Goal: Use online tool/utility: Utilize a website feature to perform a specific function

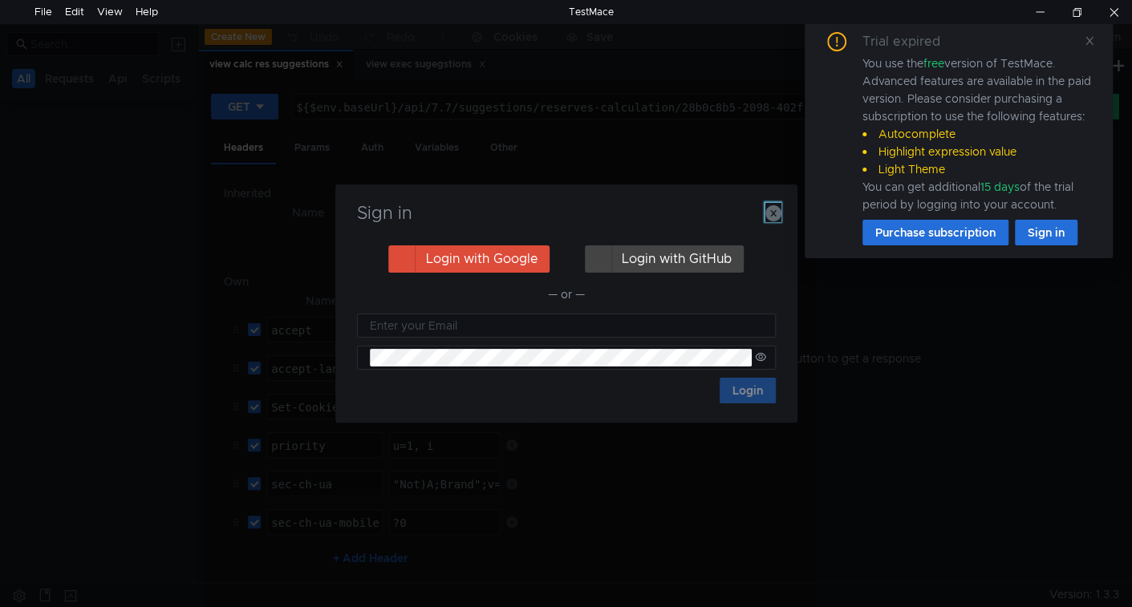
click at [773, 221] on icon "button" at bounding box center [773, 213] width 16 height 16
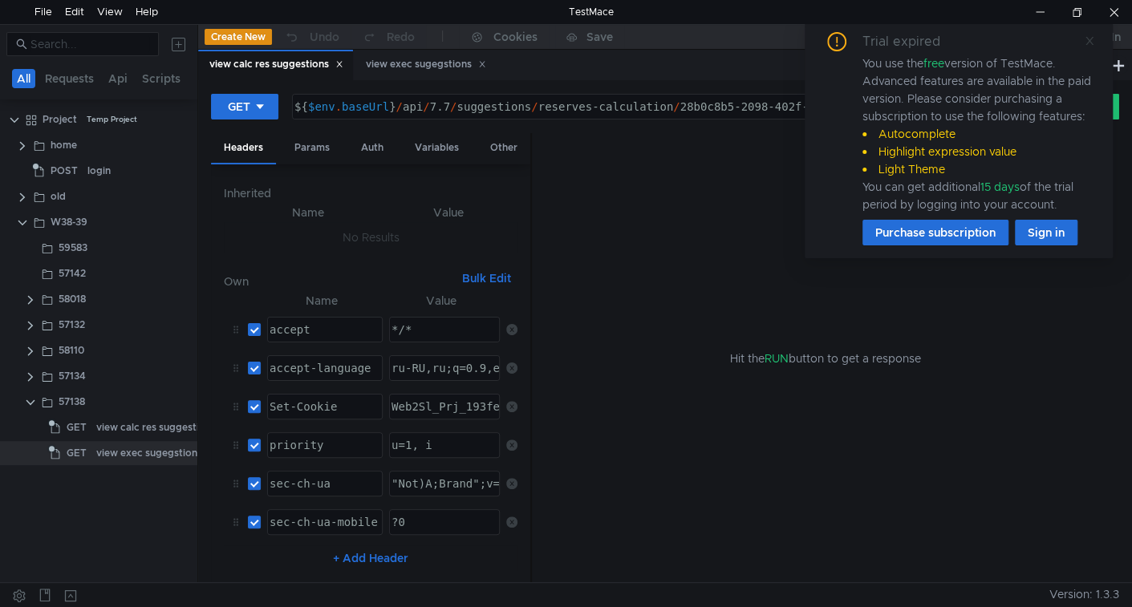
click at [1092, 38] on icon at bounding box center [1089, 40] width 11 height 11
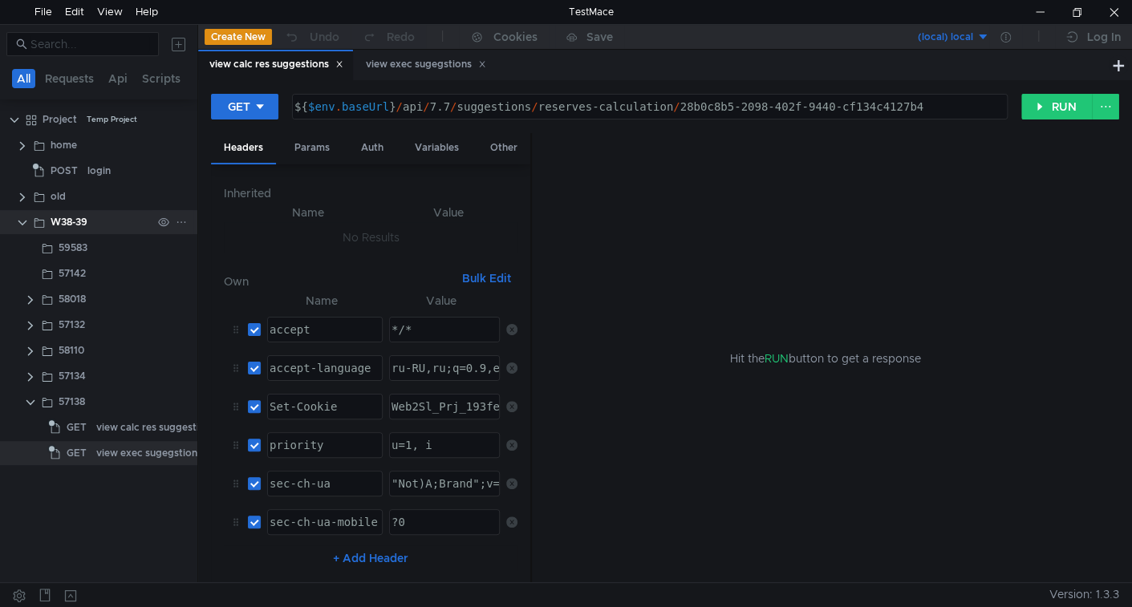
click at [184, 221] on icon at bounding box center [181, 222] width 8 height 2
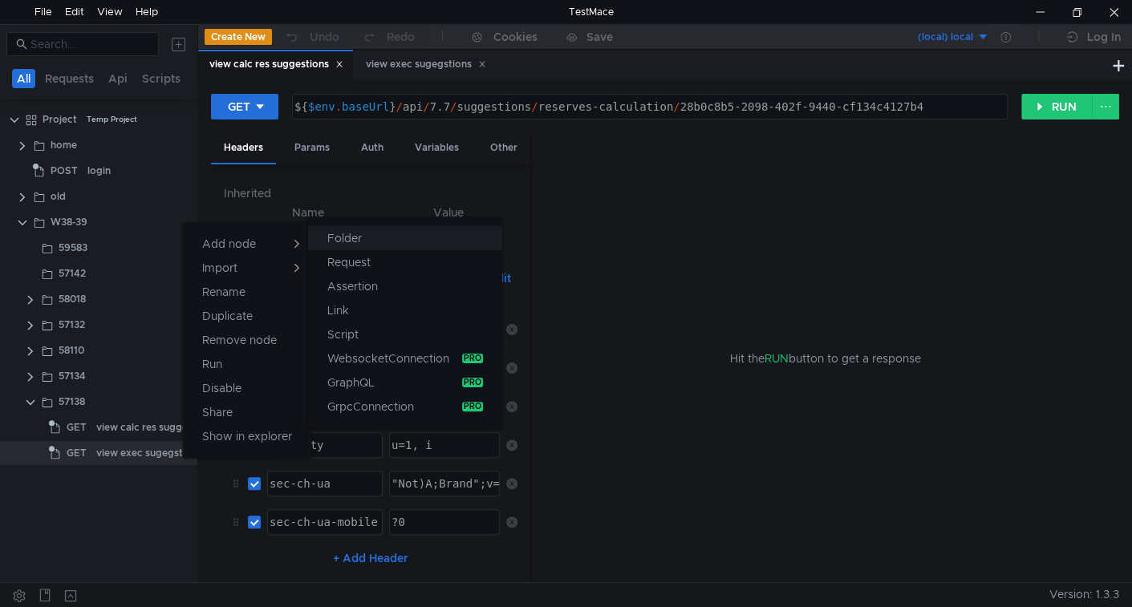
click at [330, 236] on app-tour-anchor "Folder" at bounding box center [344, 238] width 34 height 19
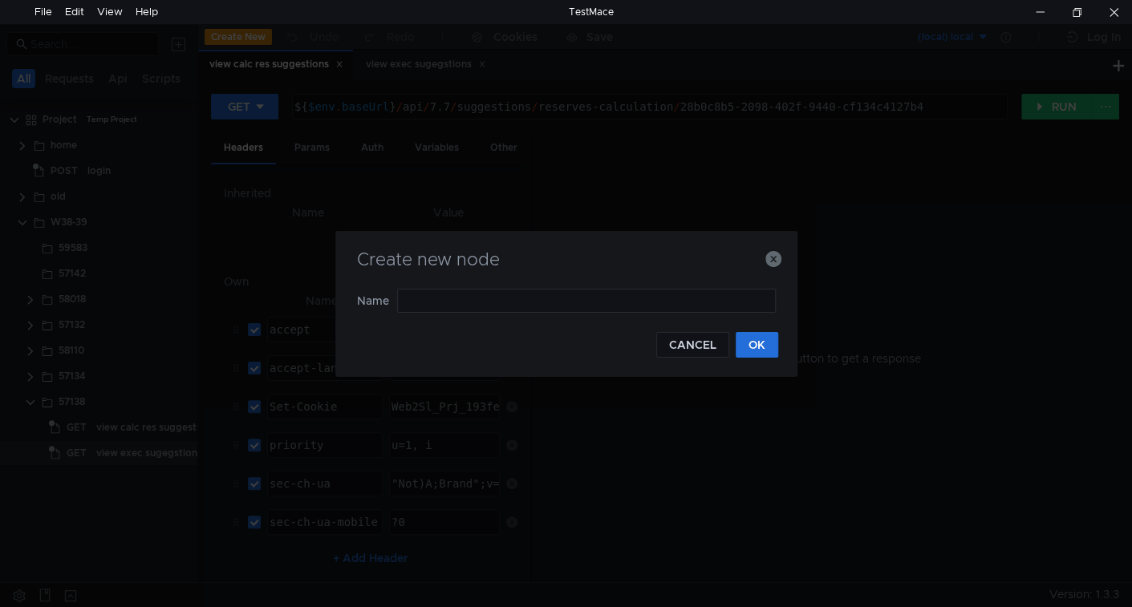
type input "58031"
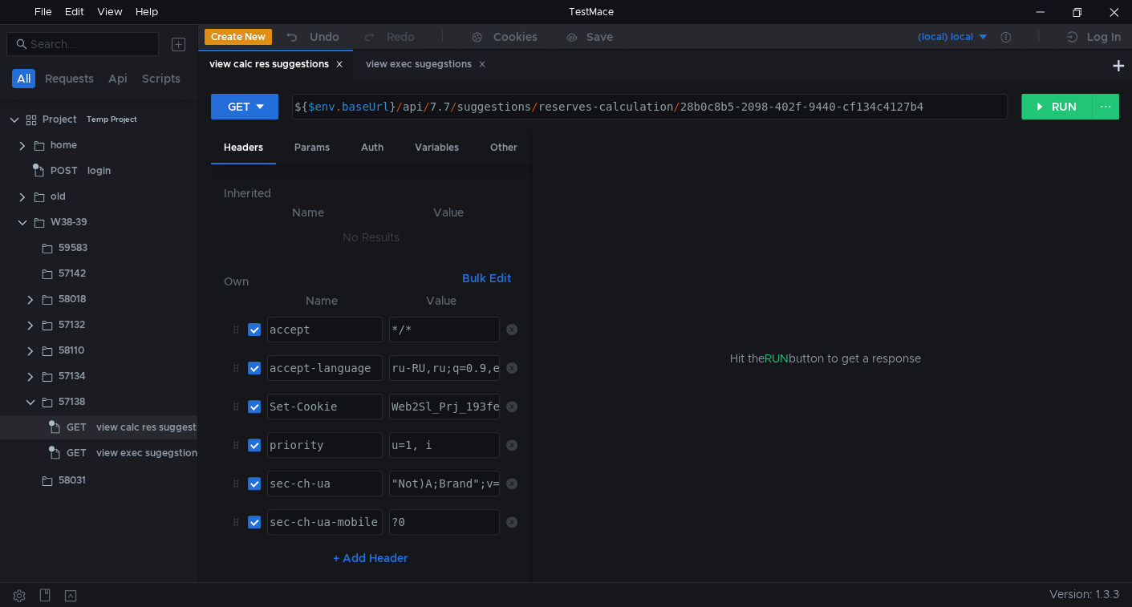
click at [341, 63] on icon at bounding box center [340, 65] width 6 height 6
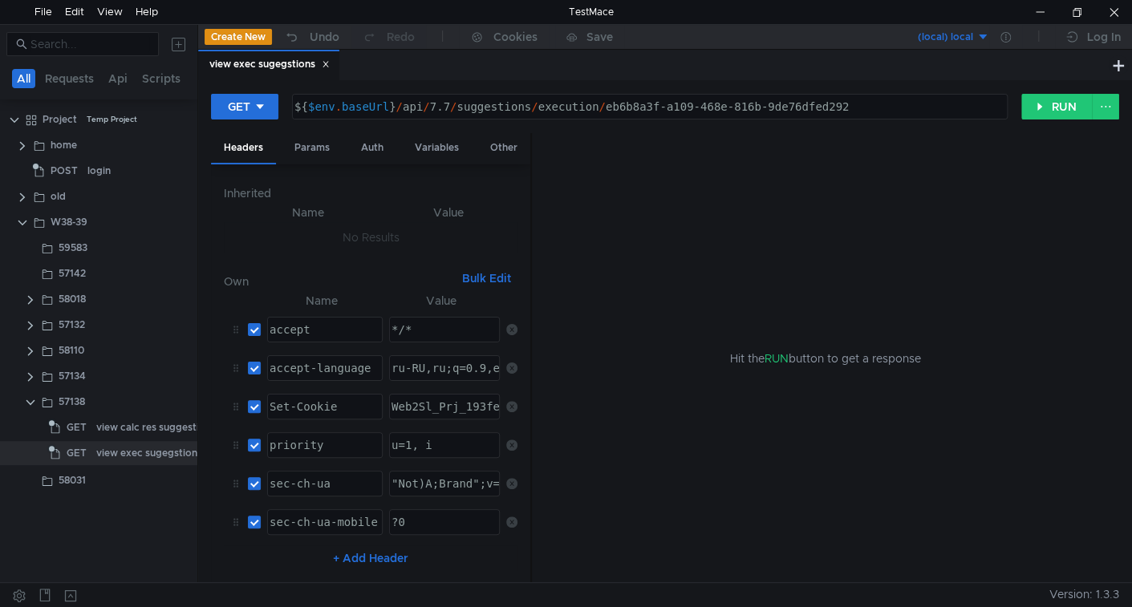
click at [330, 60] on icon at bounding box center [326, 64] width 8 height 8
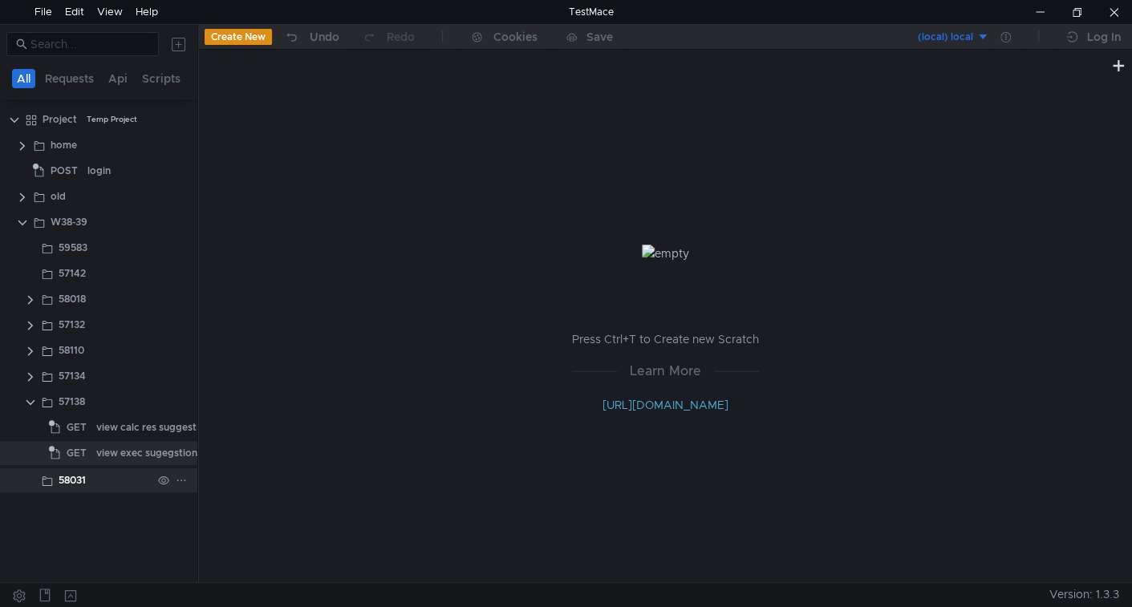
click at [183, 482] on icon at bounding box center [181, 480] width 11 height 11
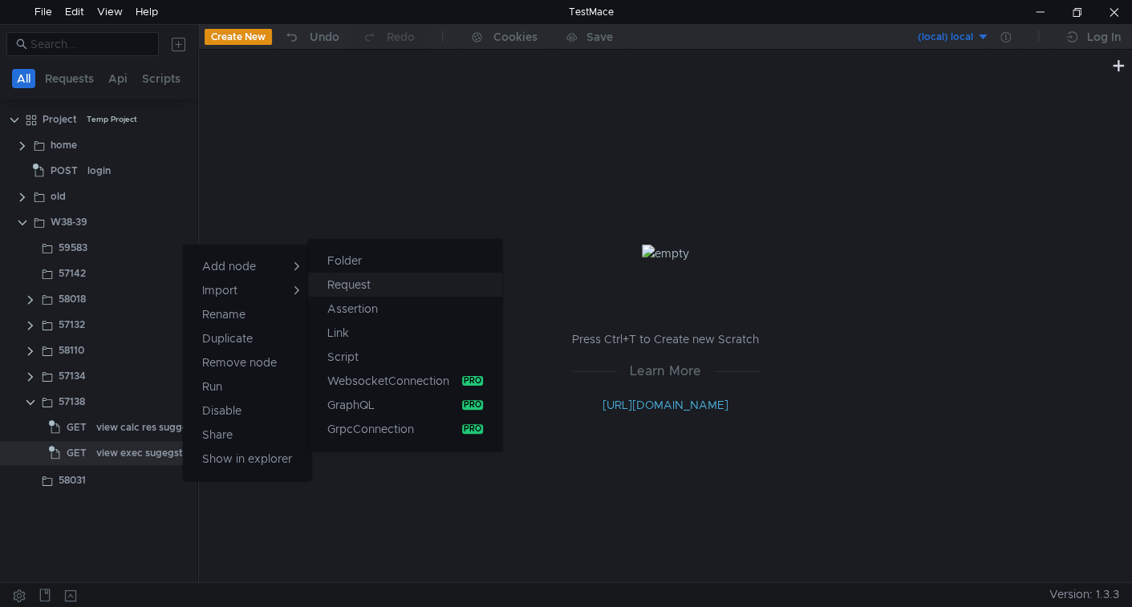
click at [357, 287] on app-tour-anchor "Request" at bounding box center [348, 284] width 43 height 19
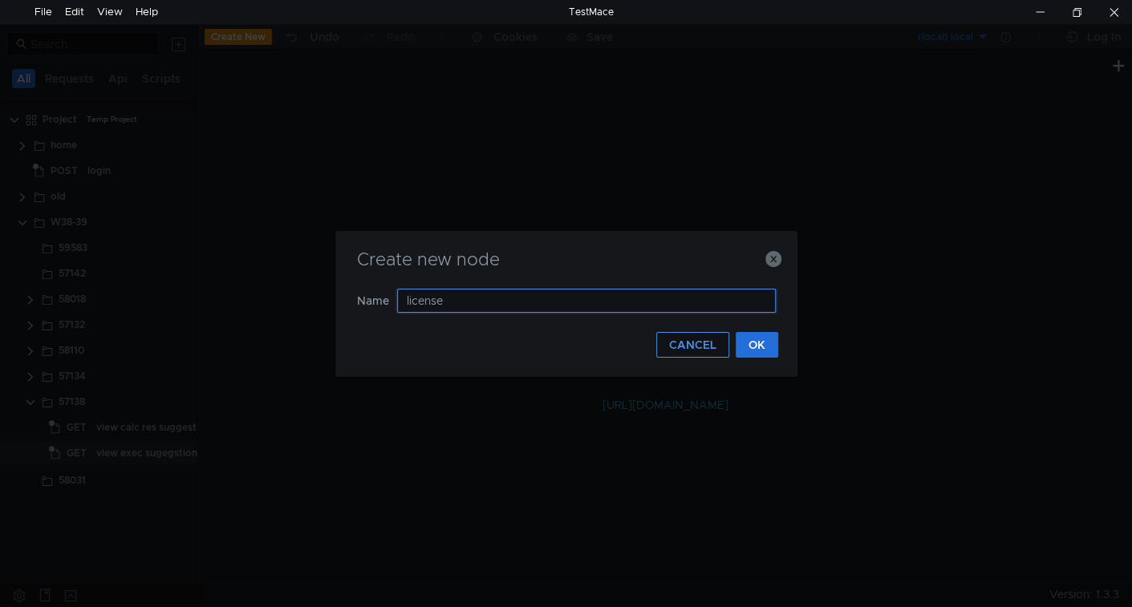
type input "licenses"
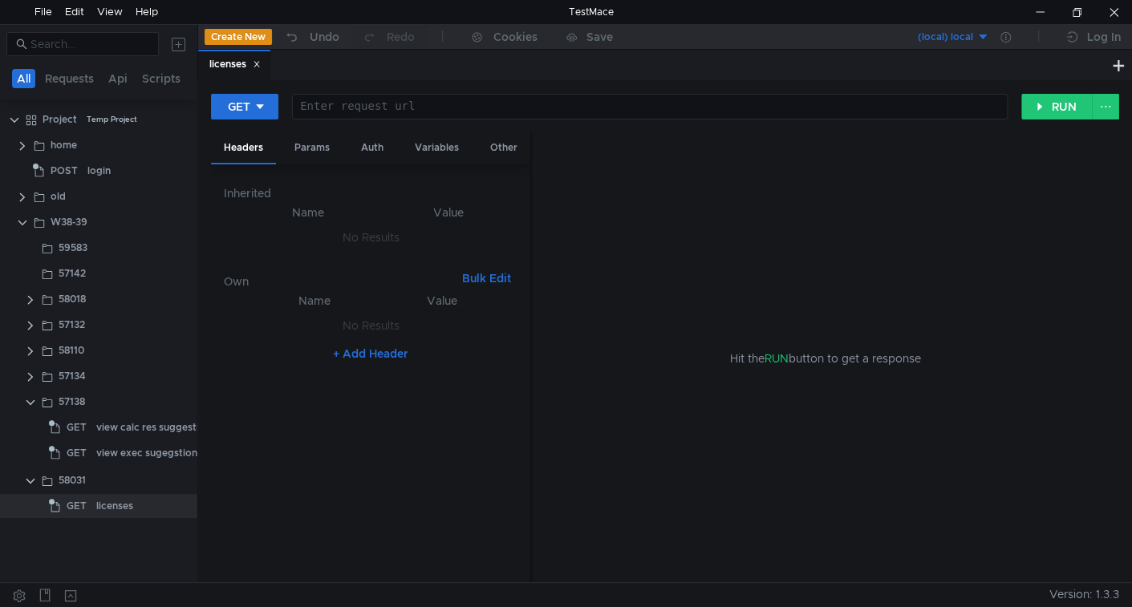
click at [109, 451] on div "view exec sugegstions" at bounding box center [149, 453] width 106 height 24
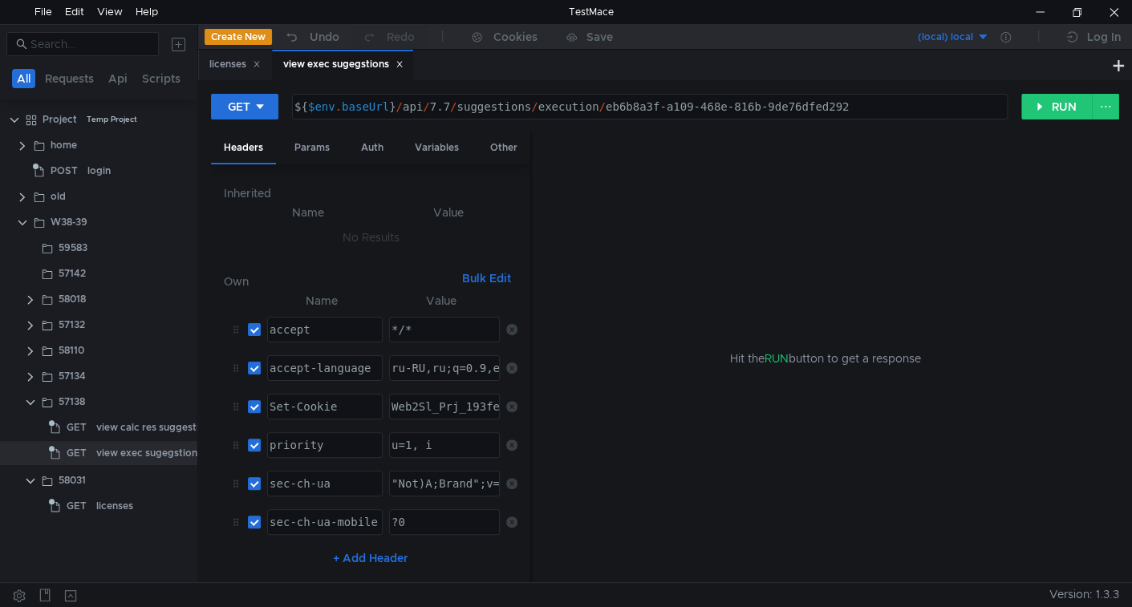
click at [386, 108] on div "${ $env . baseUrl } / api / 7.7 / suggestions / execution / eb6b8a3f-a109-468e-…" at bounding box center [648, 119] width 714 height 38
type textarea "${$env.baseUrl}/api/7.7/suggestions/execution/eb6b8a3f-a109-468e-816b-9de76dfed…"
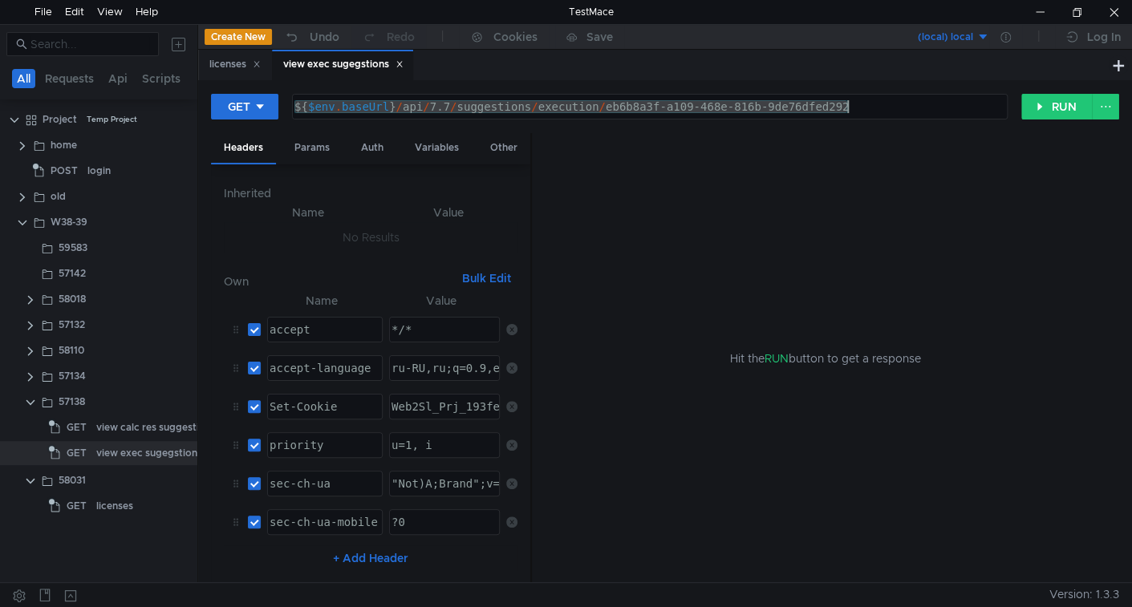
click at [455, 95] on div "${ $env . baseUrl } / api / 7.7 / suggestions / execution / eb6b8a3f-a109-468e-…" at bounding box center [650, 107] width 714 height 24
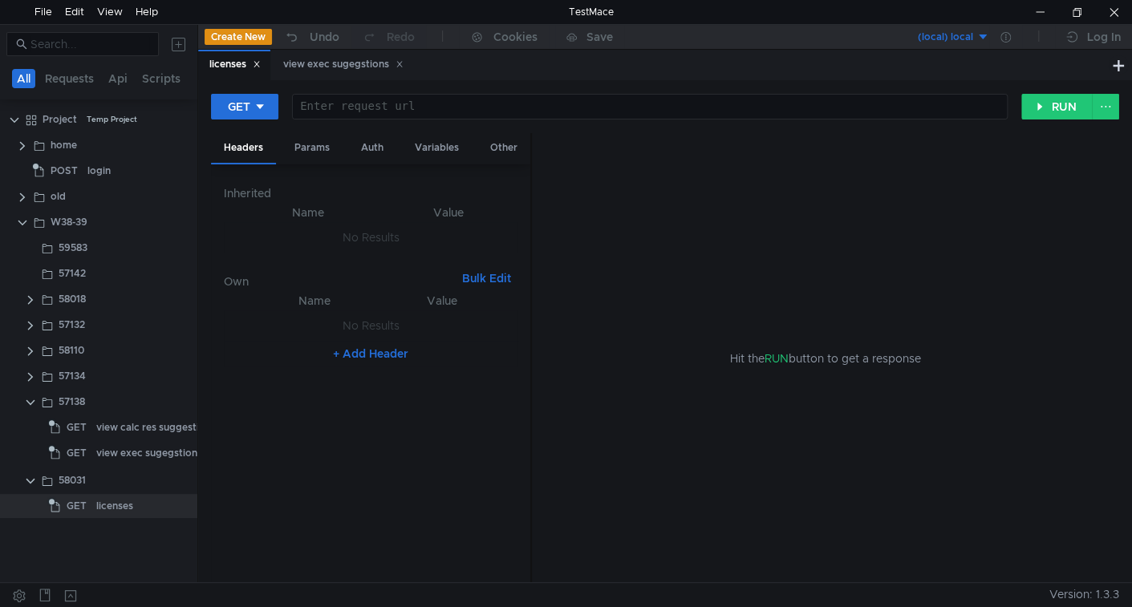
click at [374, 114] on div at bounding box center [648, 119] width 714 height 38
paste textarea "${$env.baseUrl}/api/7.7/"
type textarea "${$env.baseUrl}/api/7.7/"
click at [484, 277] on button "Bulk Edit" at bounding box center [487, 278] width 62 height 19
click at [354, 63] on div "view exec sugegstions" at bounding box center [343, 64] width 120 height 17
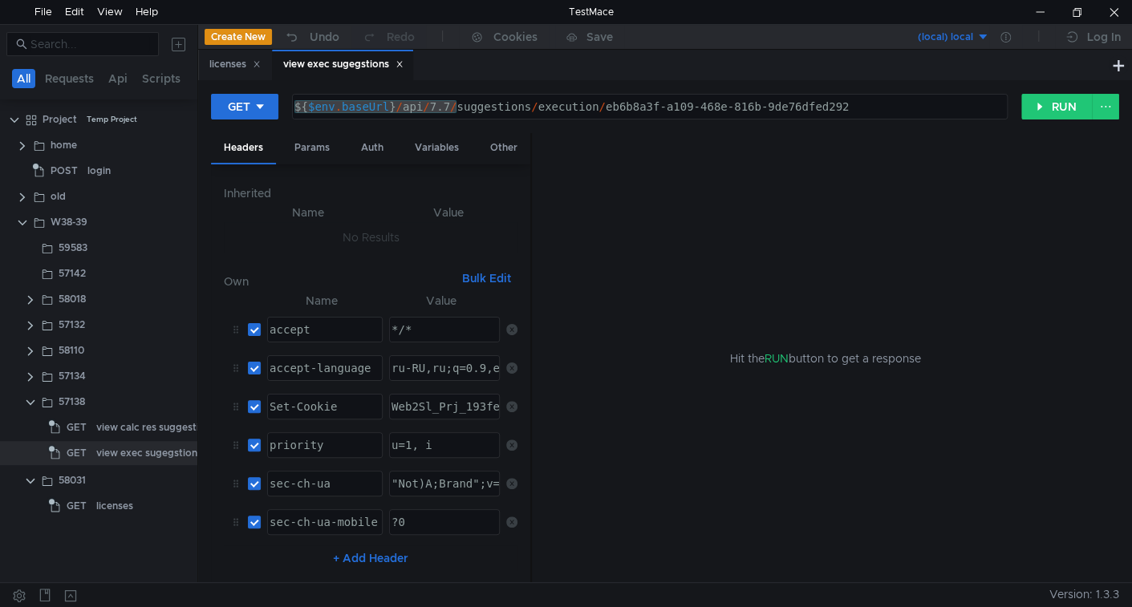
click at [354, 66] on div "view exec sugegstions" at bounding box center [343, 64] width 120 height 17
click at [480, 272] on button "Bulk Edit" at bounding box center [487, 278] width 62 height 19
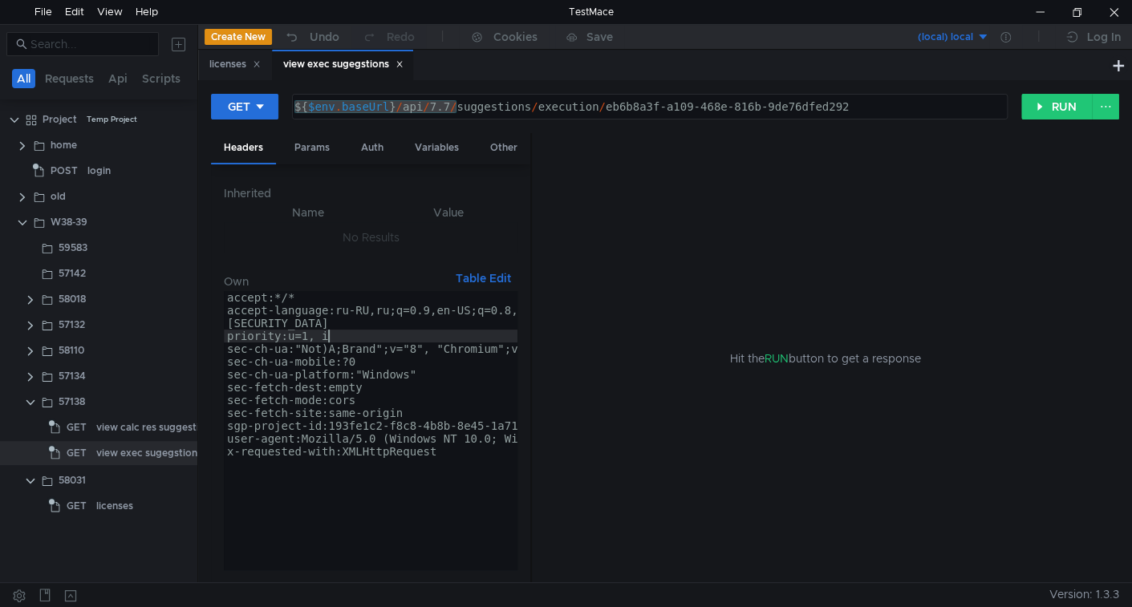
click at [333, 335] on div "accept:*/* accept-language:ru-RU,ru;q=0.9,en-US;q=0.8,en;q=0.7 Set-Cookie:Web2S…" at bounding box center [638, 445] width 828 height 308
type textarea "user-agent:Mozilla/5.0 (Windows NT 10.0; Win64; x64) AppleWebKit/537.36 (KHTML,…"
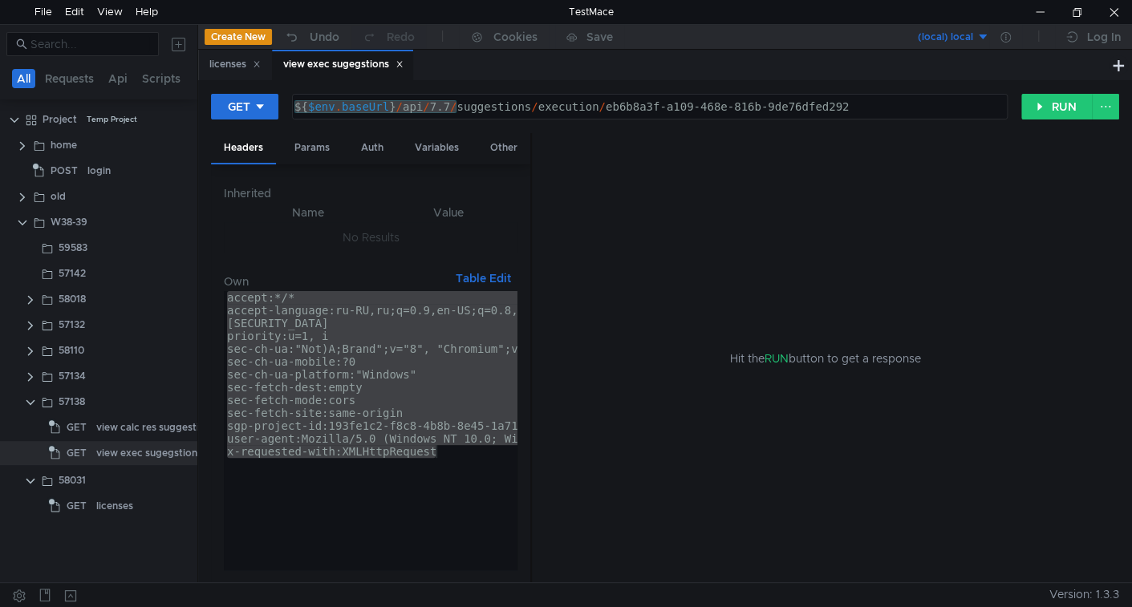
click at [399, 67] on div "view exec sugegstions" at bounding box center [343, 64] width 120 height 17
click at [403, 67] on icon at bounding box center [399, 64] width 8 height 8
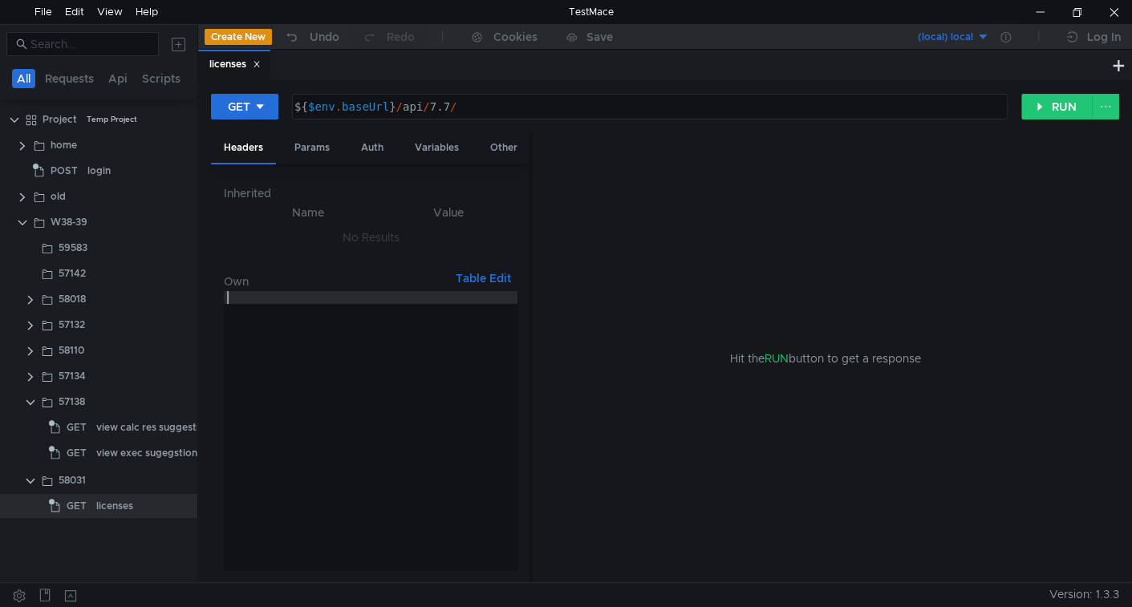
click at [347, 314] on div at bounding box center [371, 445] width 294 height 308
paste textarea "x-requested-with:XMLHttpRequest"
type textarea "x-requested-with:XMLHttpRequest"
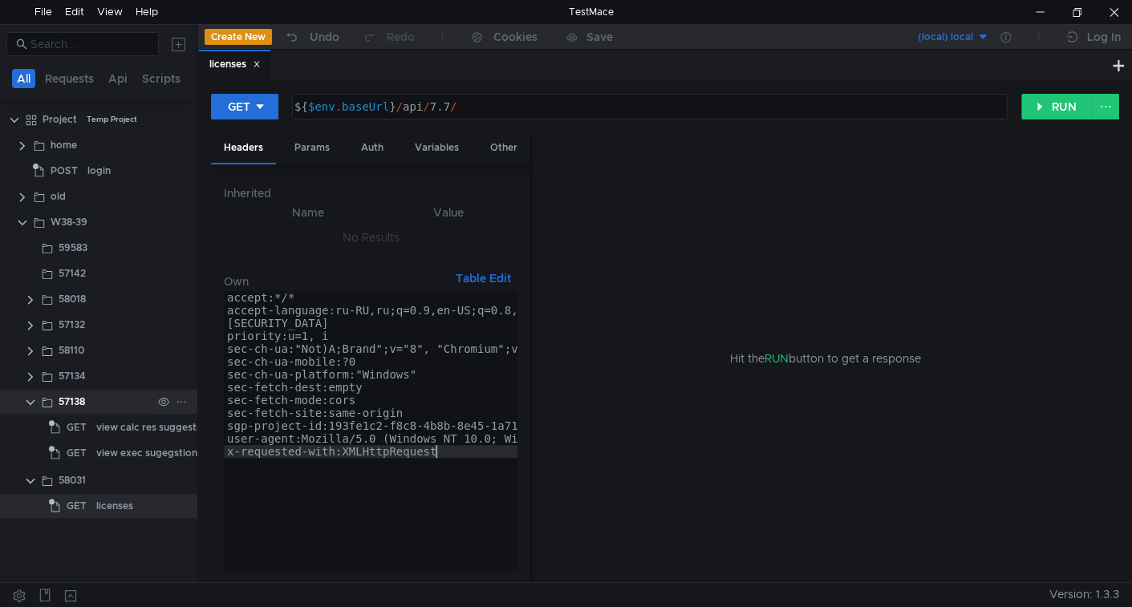
click at [26, 404] on clr-icon at bounding box center [30, 402] width 13 height 13
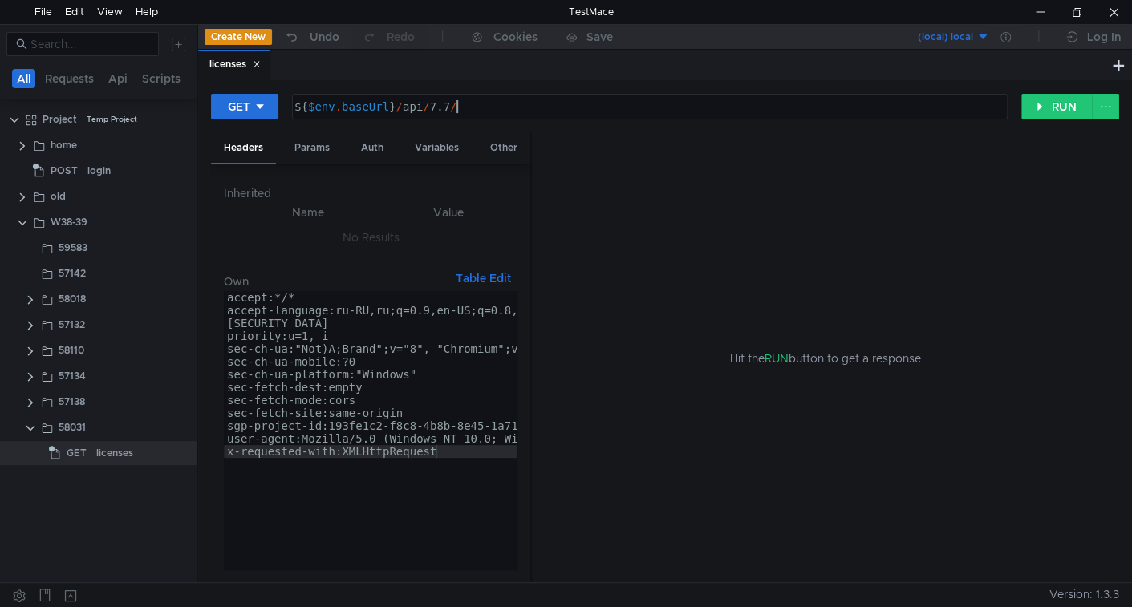
click at [531, 115] on div "${ $env . baseUrl } / api / 7.7 /" at bounding box center [648, 119] width 714 height 38
type textarea "${$env.baseUrl}/api/7.7/lookups/licenses"
click at [1038, 106] on button "RUN" at bounding box center [1056, 107] width 71 height 26
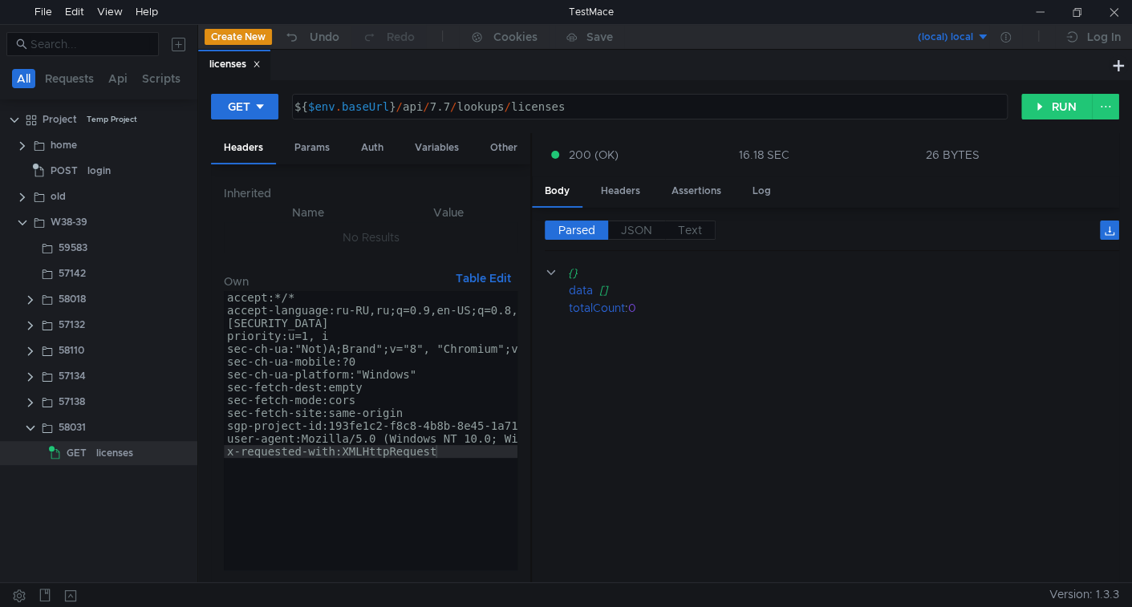
scroll to position [0, 18]
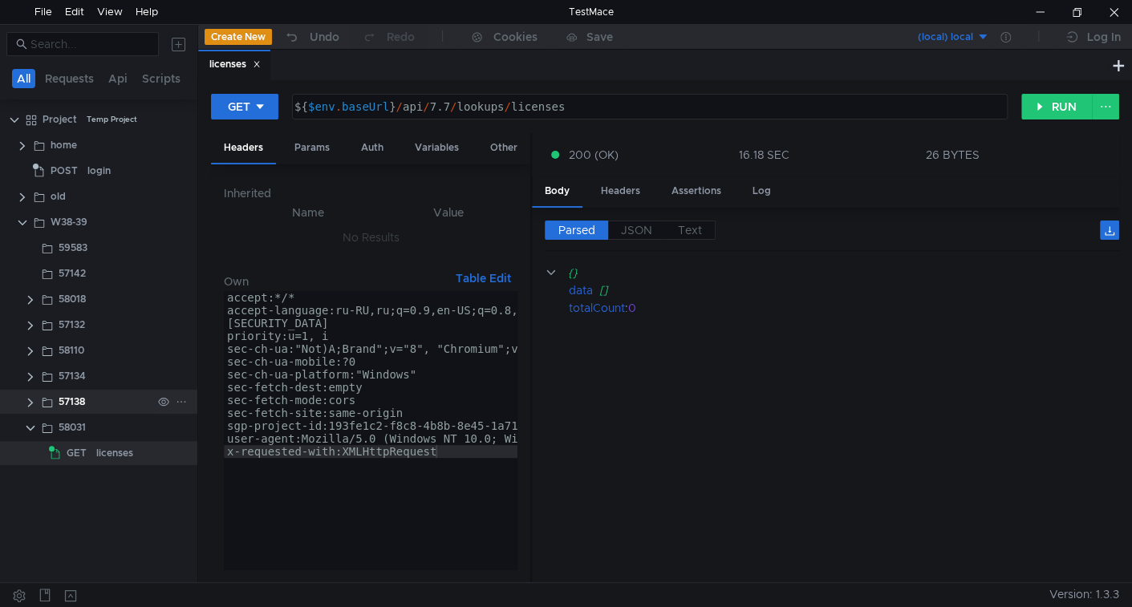
click at [34, 401] on clr-icon at bounding box center [30, 402] width 13 height 13
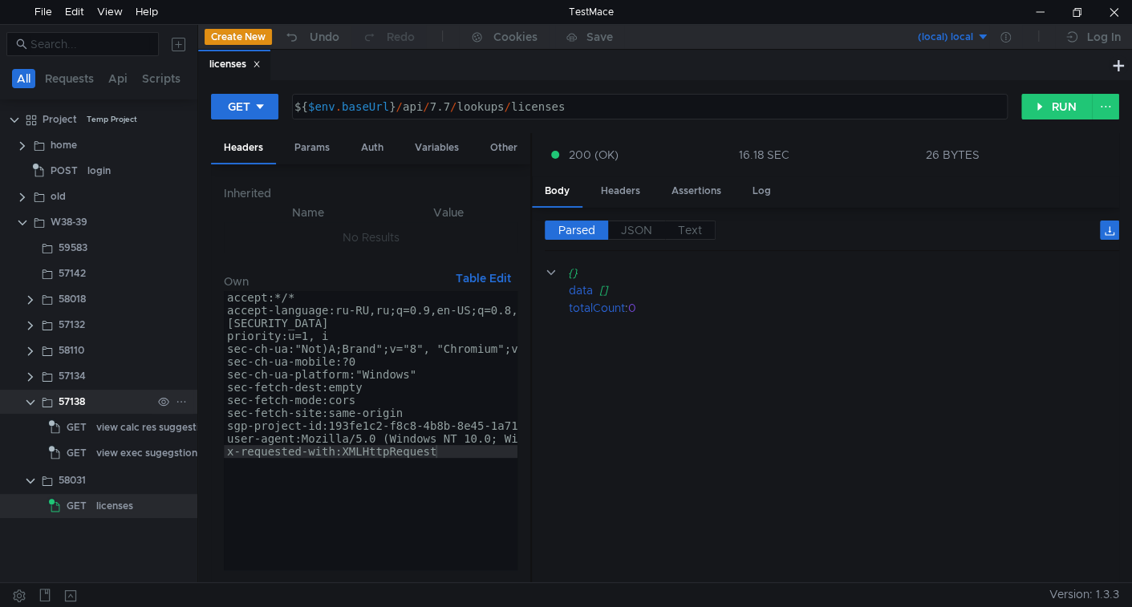
click at [34, 401] on clr-icon at bounding box center [30, 402] width 13 height 13
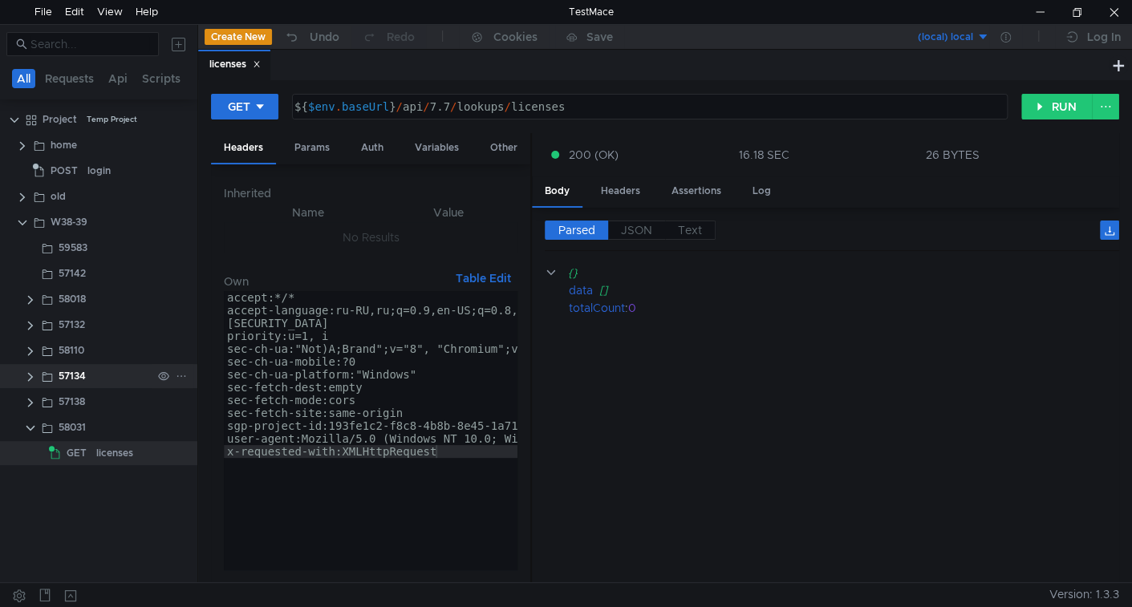
click at [30, 382] on clr-icon at bounding box center [30, 377] width 13 height 13
click at [29, 383] on app-app-tree-node-expander at bounding box center [30, 376] width 13 height 24
click at [29, 375] on clr-icon at bounding box center [30, 377] width 13 height 13
click at [27, 354] on clr-icon at bounding box center [30, 351] width 13 height 13
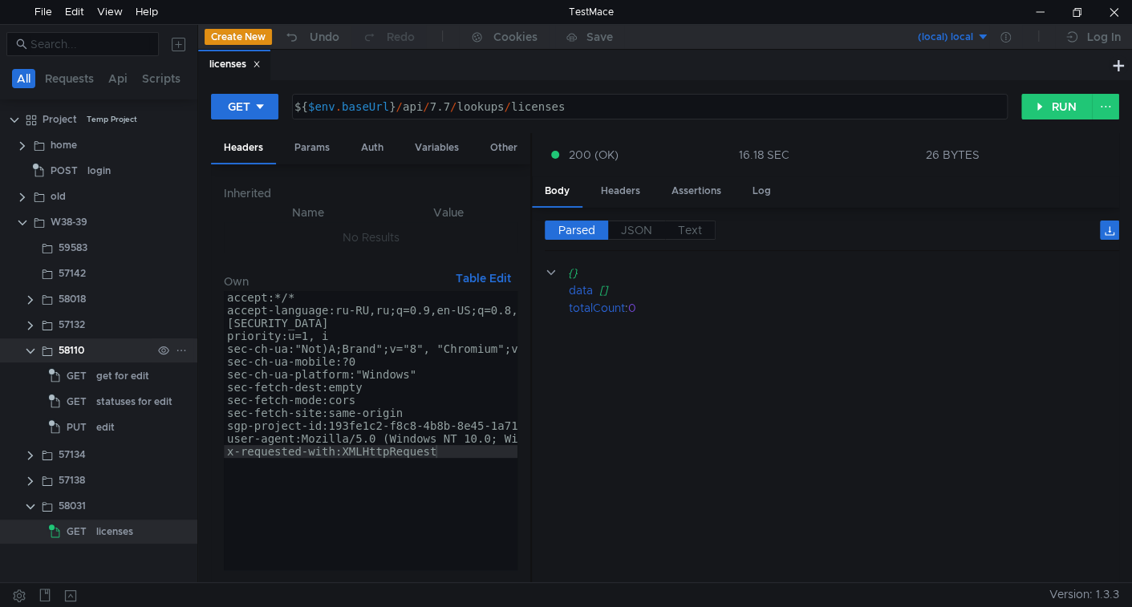
click at [27, 354] on clr-icon at bounding box center [30, 351] width 13 height 13
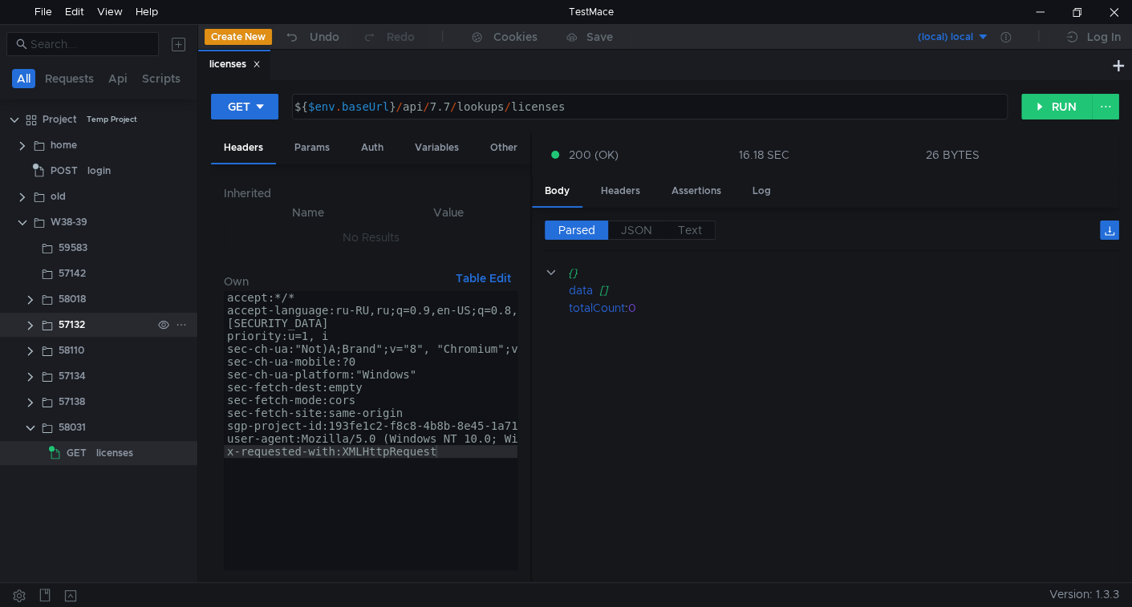
click at [30, 325] on clr-icon at bounding box center [30, 325] width 13 height 13
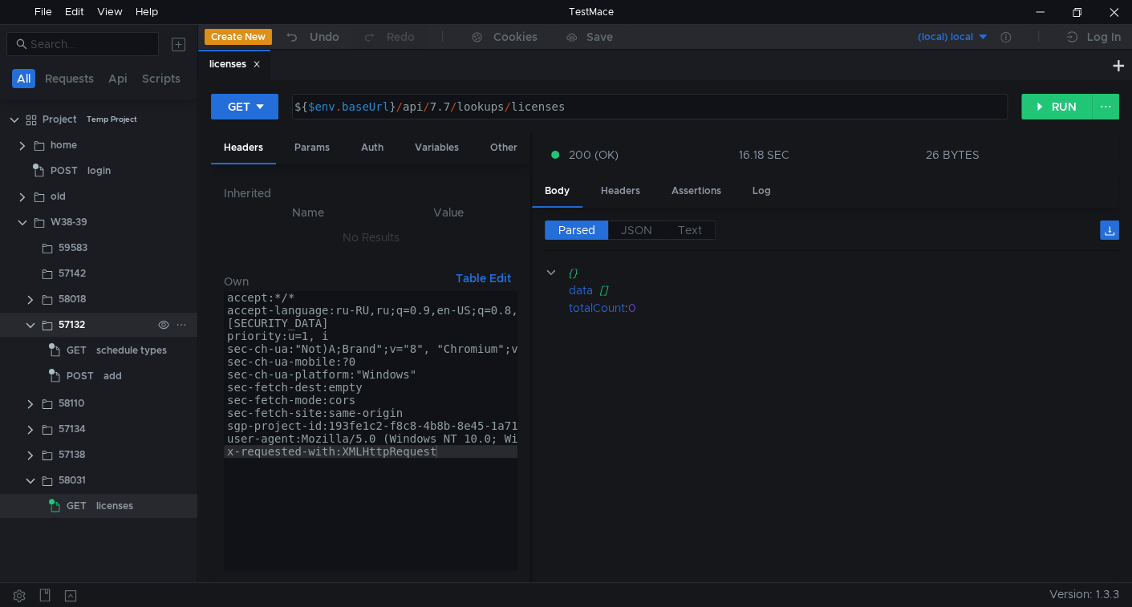
click at [30, 322] on clr-icon at bounding box center [30, 325] width 13 height 13
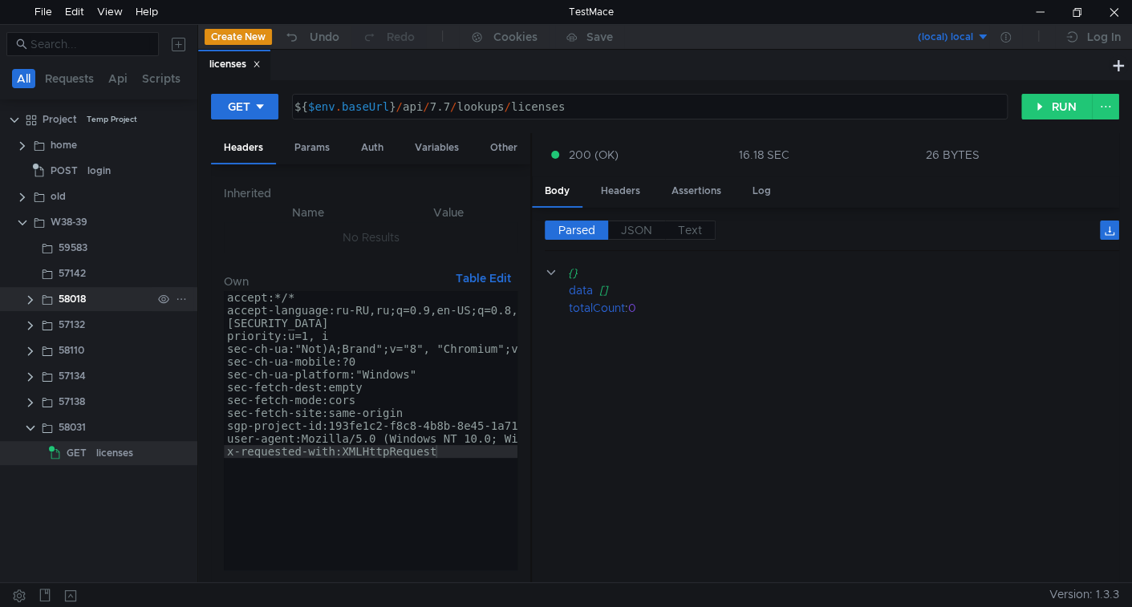
click at [29, 294] on clr-icon at bounding box center [30, 300] width 13 height 13
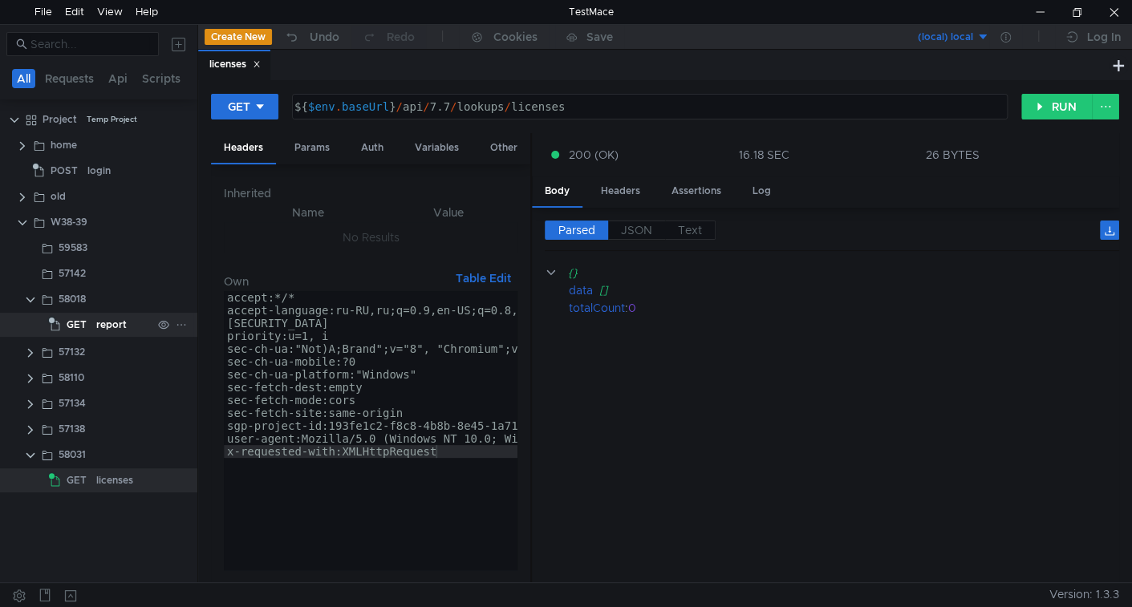
click at [95, 318] on app-tree-icon "GET" at bounding box center [72, 325] width 47 height 24
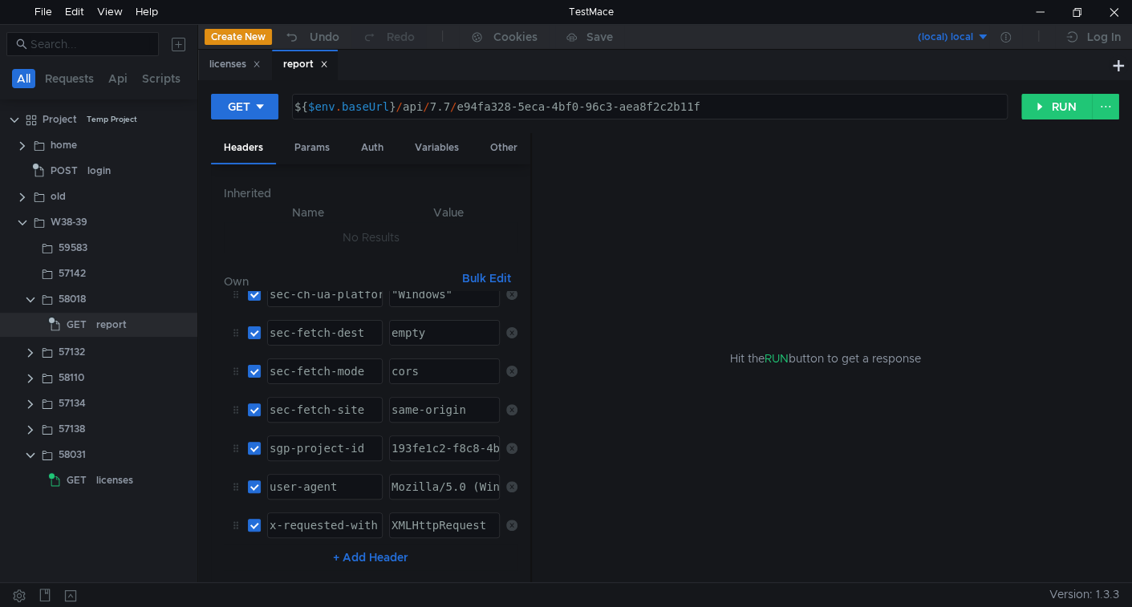
scroll to position [0, 0]
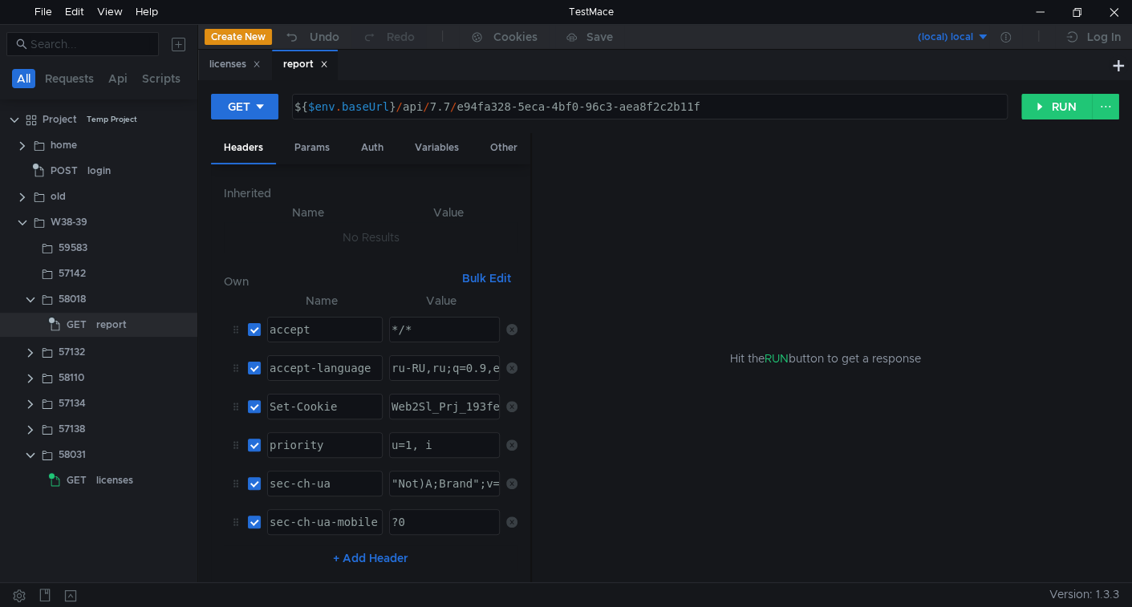
click at [1024, 121] on div "GET ${ $env . baseUrl } / api / 7.7 / e94fa328-5eca-4bf0-96c3-aea8f2c2b11f הההה…" at bounding box center [665, 113] width 908 height 40
click at [1058, 108] on button "RUN" at bounding box center [1056, 107] width 71 height 26
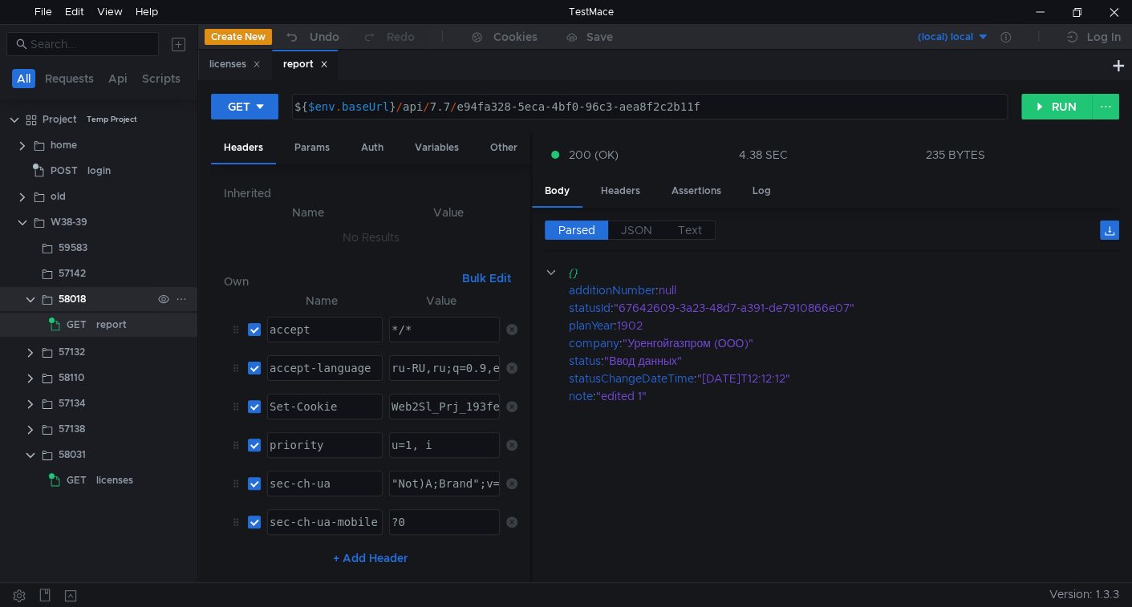
click at [30, 295] on clr-icon at bounding box center [30, 300] width 13 height 13
click at [33, 325] on clr-icon at bounding box center [30, 325] width 13 height 13
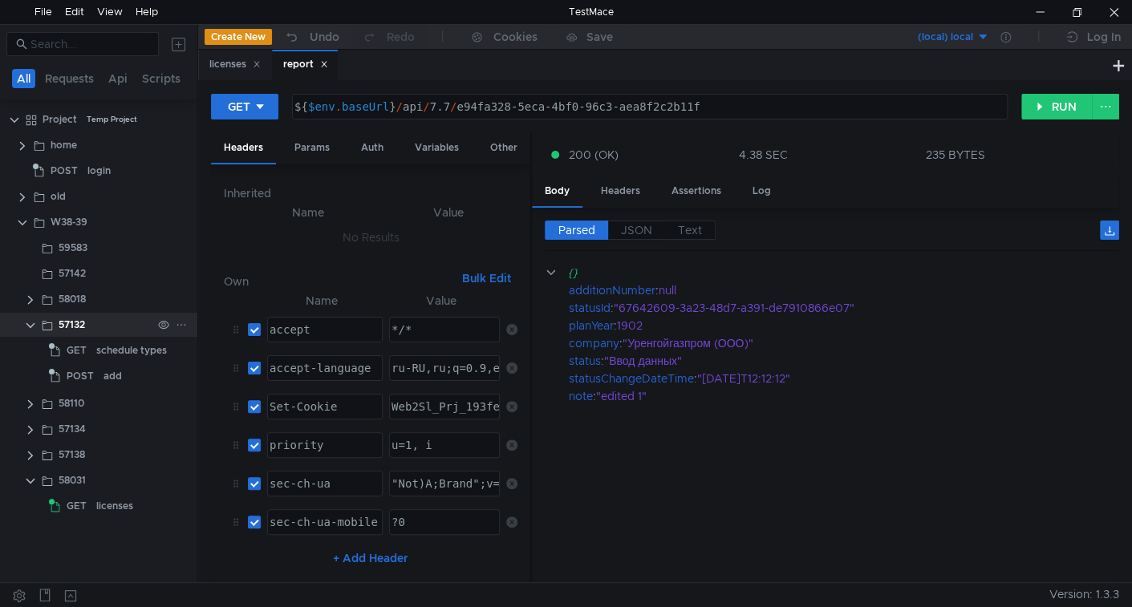
click at [33, 325] on clr-icon at bounding box center [30, 325] width 13 height 13
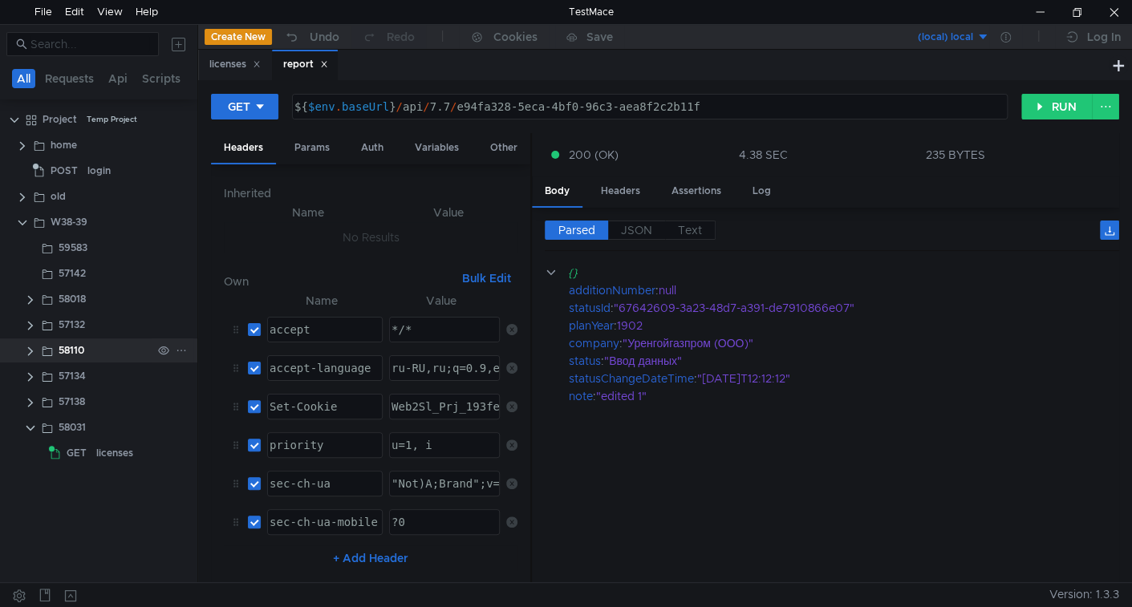
click at [29, 349] on clr-icon at bounding box center [30, 351] width 13 height 13
click at [31, 376] on clr-icon at bounding box center [30, 377] width 13 height 13
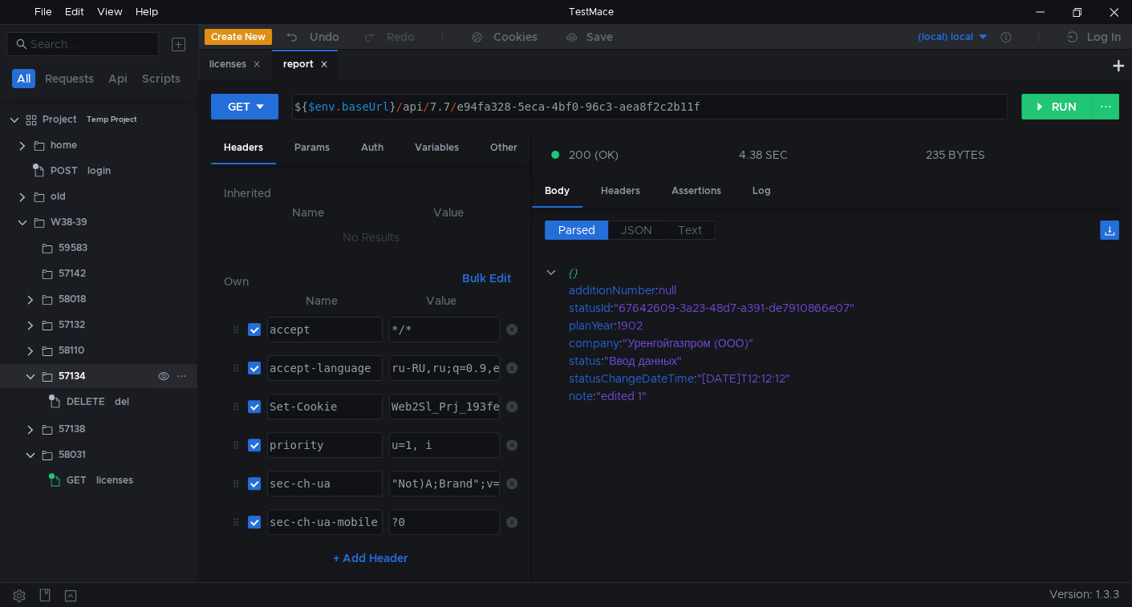
click at [31, 376] on clr-icon at bounding box center [30, 377] width 13 height 13
click at [29, 398] on clr-icon at bounding box center [30, 402] width 13 height 13
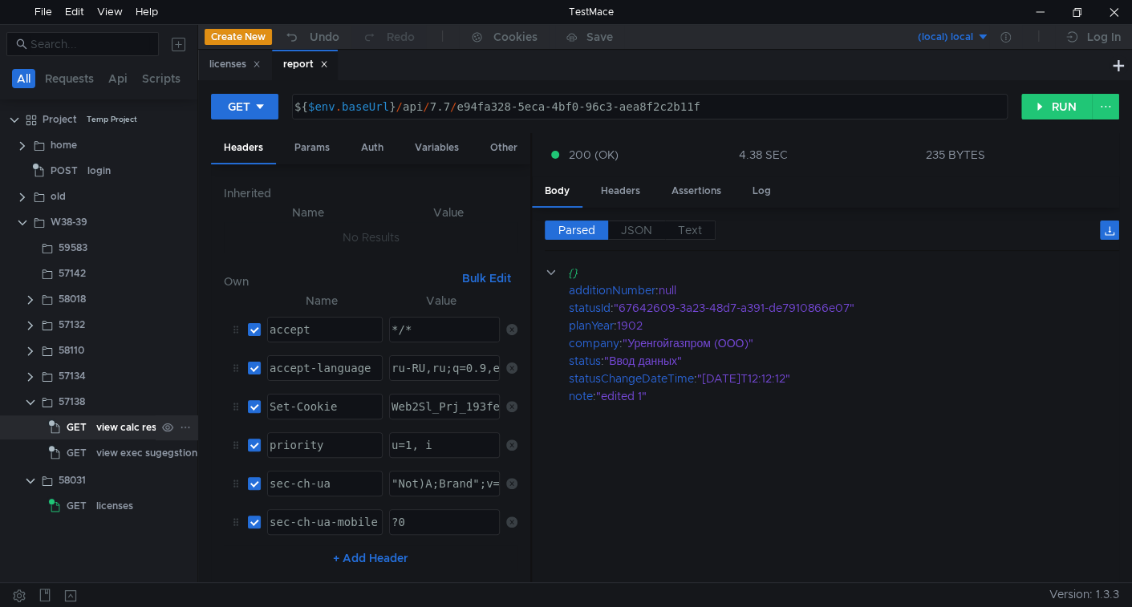
click at [102, 426] on div "view calc res suggestions" at bounding box center [155, 427] width 119 height 24
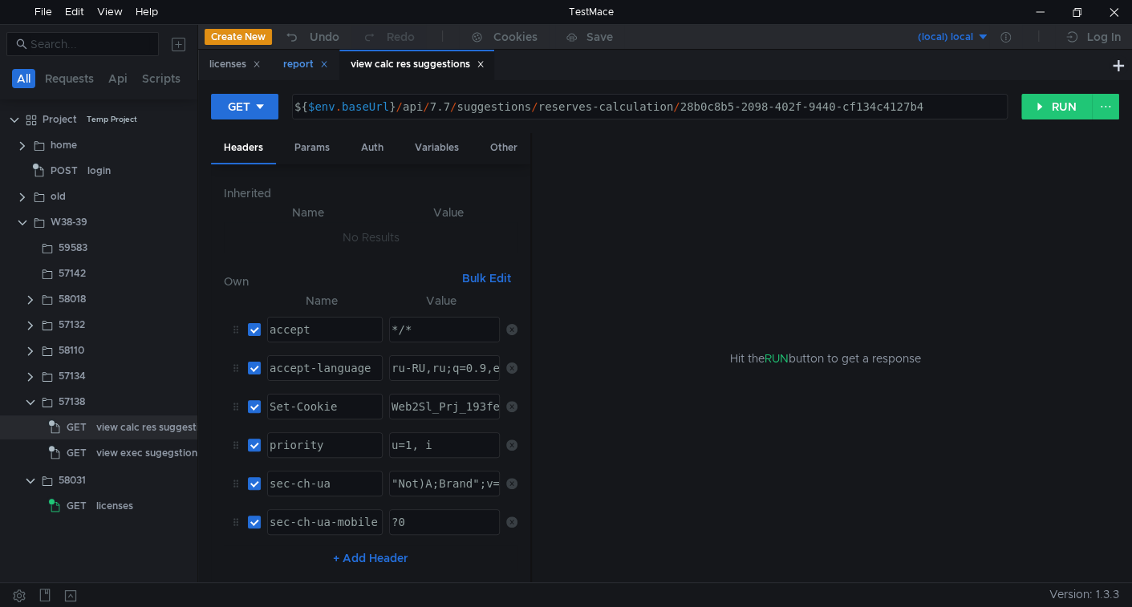
click at [324, 67] on icon at bounding box center [324, 64] width 8 height 8
click at [1072, 97] on button "RUN" at bounding box center [1056, 107] width 71 height 26
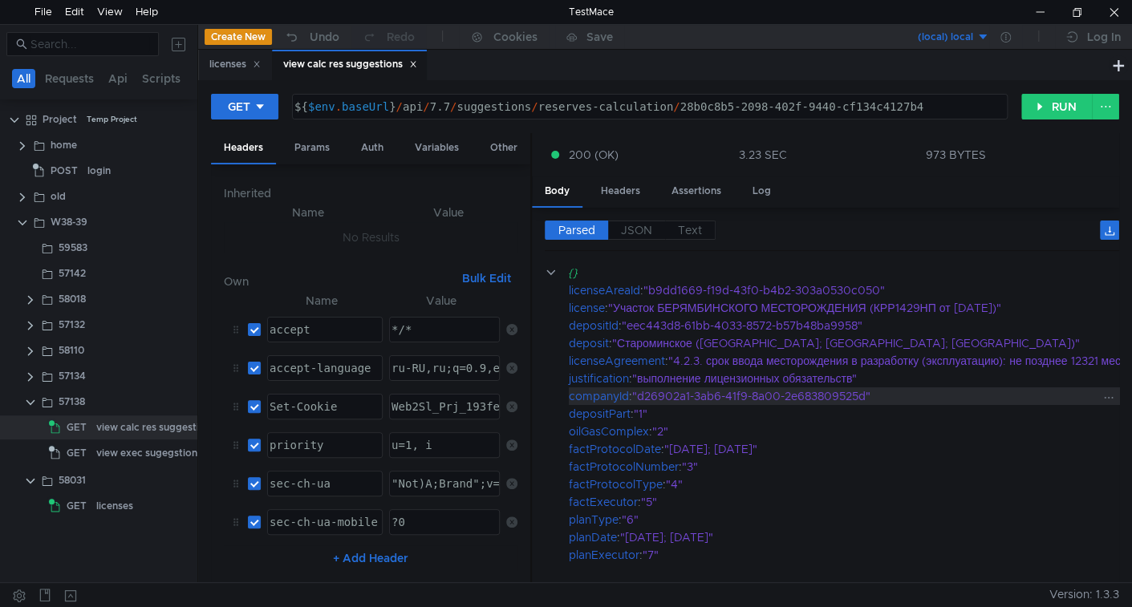
click at [647, 390] on div ""d26902a1-3ab6-41f9-8a00-2e683809525d"" at bounding box center [1017, 396] width 770 height 18
drag, startPoint x: 646, startPoint y: 390, endPoint x: 818, endPoint y: 395, distance: 171.7
click at [824, 387] on div ""d26902a1-3ab6-41f9-8a00-2e683809525d"" at bounding box center [1017, 396] width 770 height 18
copy div "d26902a1-3ab6-41f9-8a00-2e683809525d"
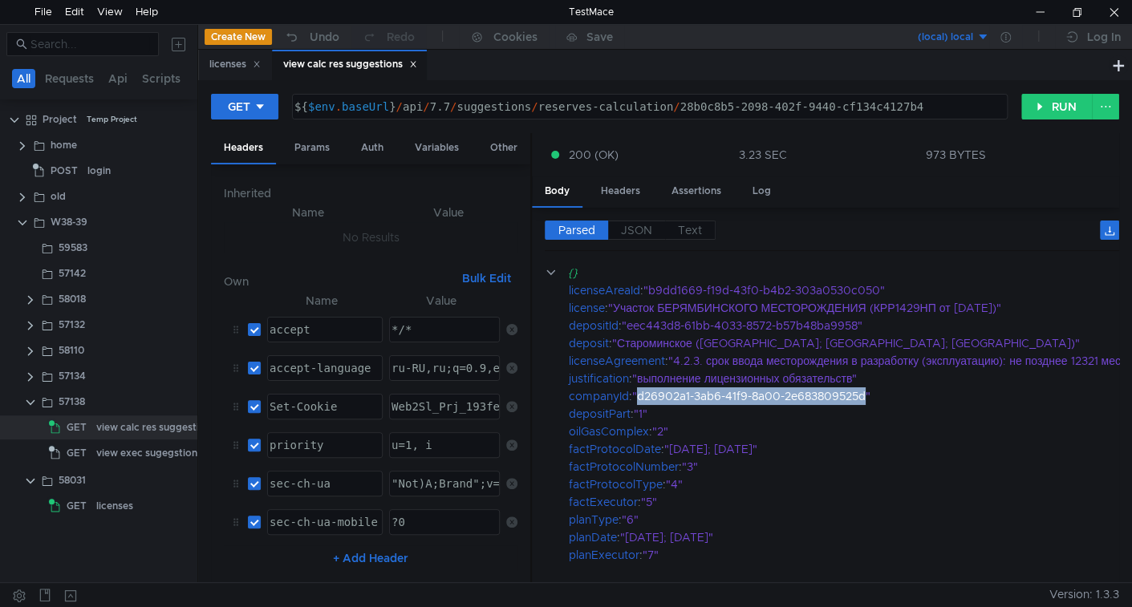
copy div "d26902a1-3ab6-41f9-8a00-2e683809525d"
click at [120, 507] on div "licenses" at bounding box center [114, 506] width 37 height 24
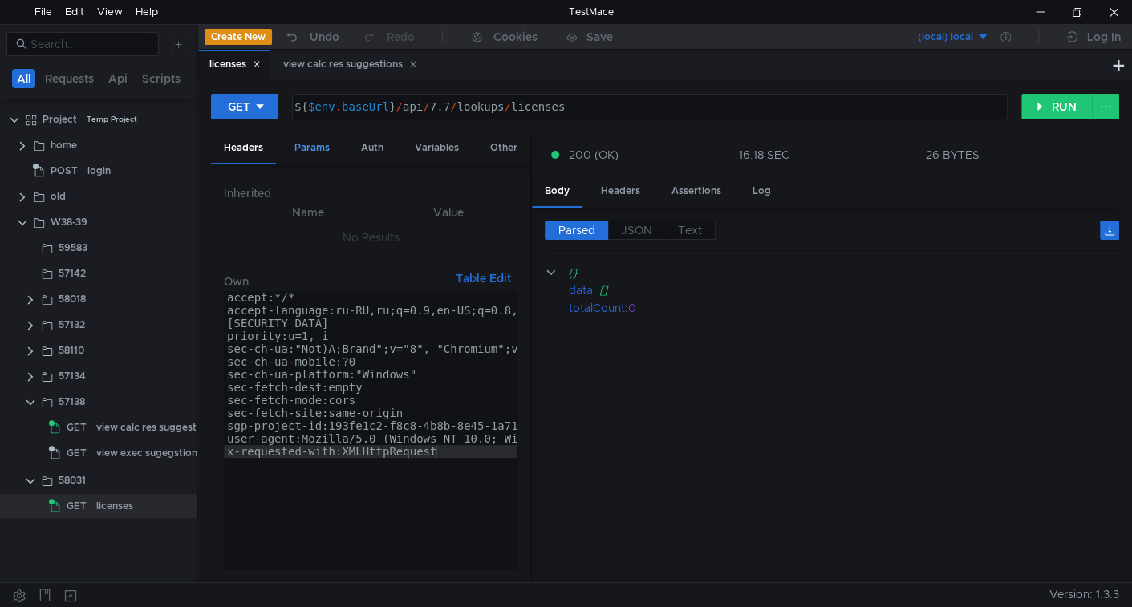
click at [318, 151] on div "Params" at bounding box center [312, 148] width 61 height 30
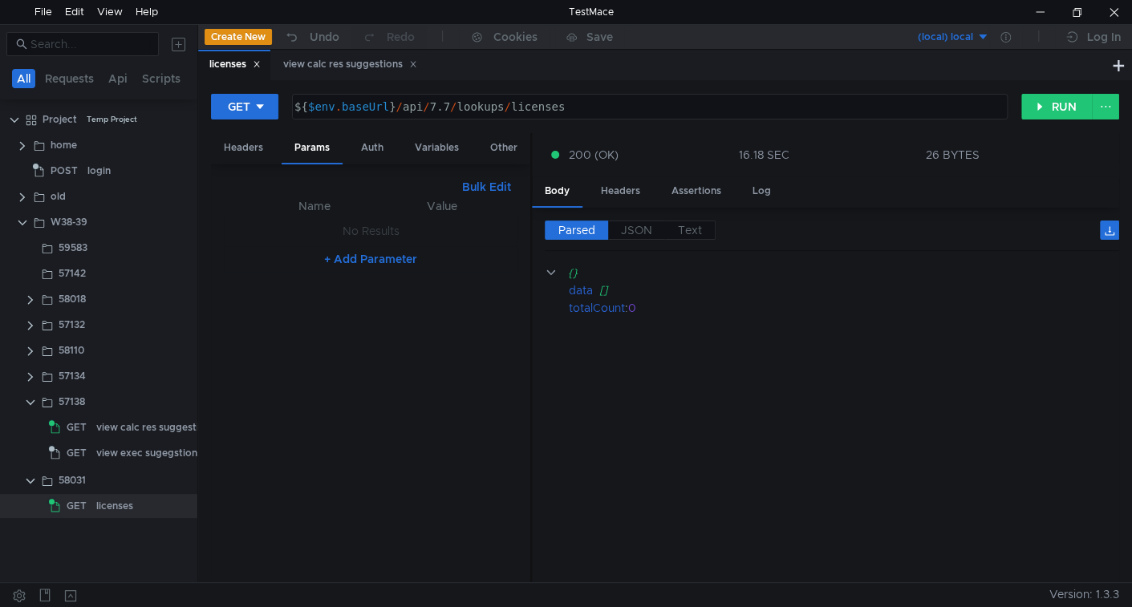
drag, startPoint x: 497, startPoint y: 188, endPoint x: 306, endPoint y: 247, distance: 199.7
click at [496, 188] on button "Bulk Edit" at bounding box center [487, 186] width 62 height 19
click at [336, 214] on div at bounding box center [371, 395] width 294 height 399
paste textarea "d26902a1-3ab6-41f9-8a00-2e683809525d"
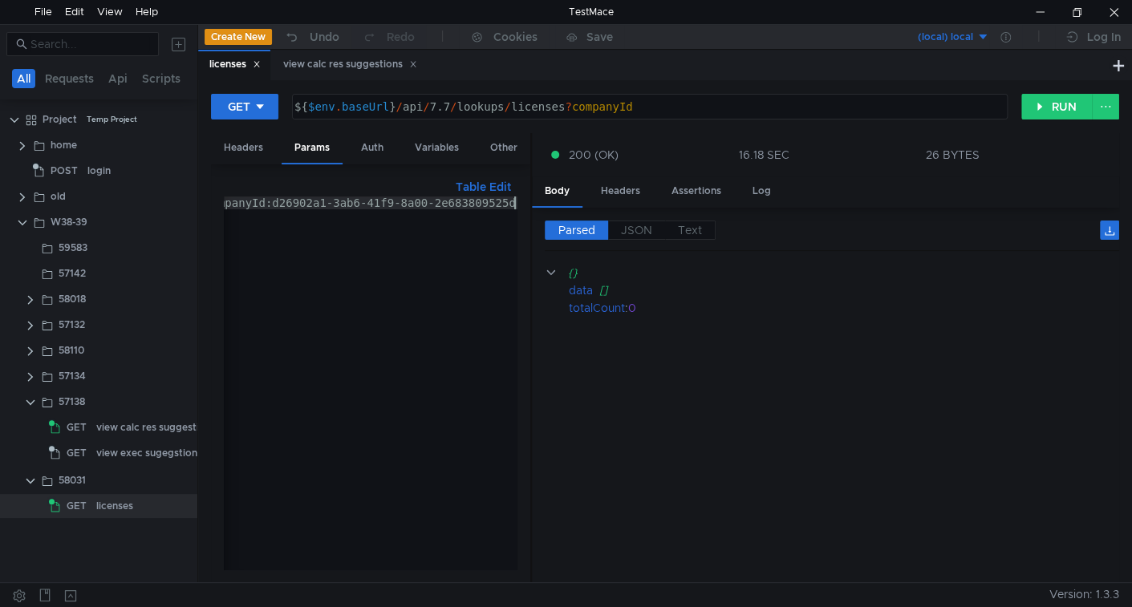
scroll to position [0, 22]
type textarea "companyId:d26902a1-3ab6-41f9-8a00-2e683809525d"
drag, startPoint x: 1068, startPoint y: 115, endPoint x: 897, endPoint y: 144, distance: 173.4
click at [1067, 115] on button "RUN" at bounding box center [1056, 107] width 71 height 26
click at [290, 260] on div "companyId:d26902a1-3ab6-41f9-8a00-2e683809525d" at bounding box center [359, 395] width 316 height 399
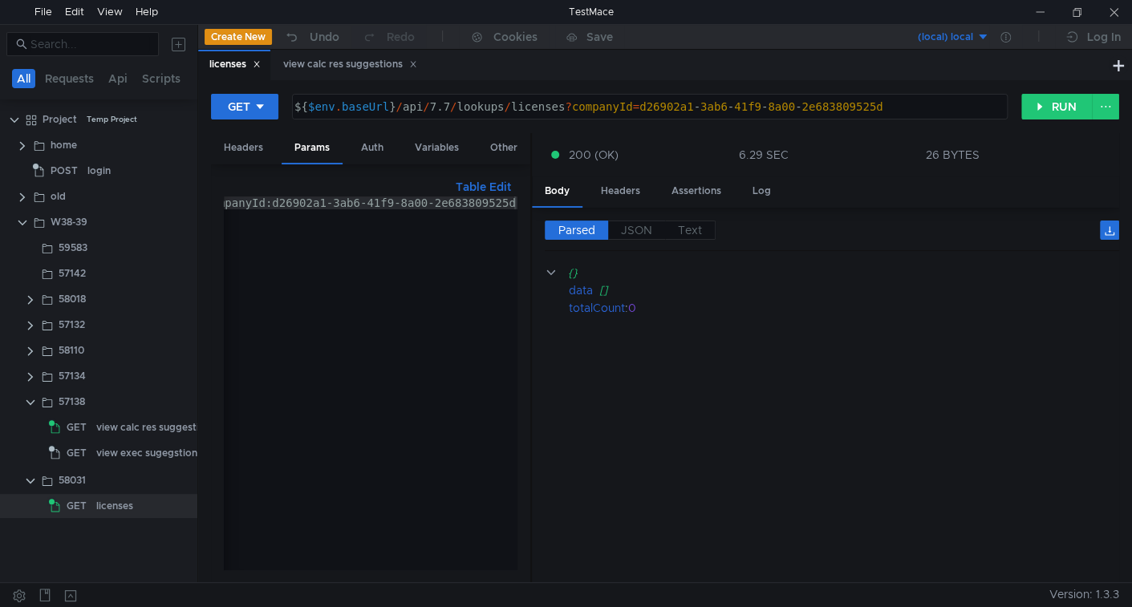
scroll to position [0, 22]
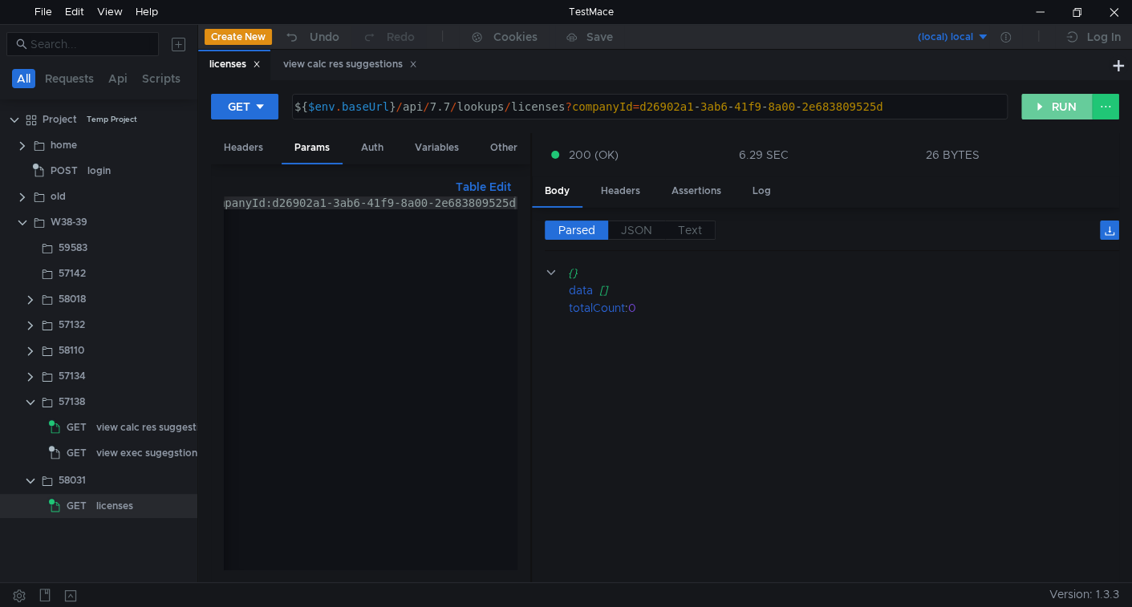
click at [1051, 104] on button "RUN" at bounding box center [1056, 107] width 71 height 26
click at [788, 368] on cdk-virtual-scroll-viewport "{} data [] totalCount : 0" at bounding box center [832, 417] width 574 height 306
click at [1037, 9] on div at bounding box center [1039, 12] width 37 height 24
click at [1027, 112] on button "RUN" at bounding box center [1056, 107] width 71 height 26
click at [101, 168] on div "login" at bounding box center [98, 171] width 23 height 24
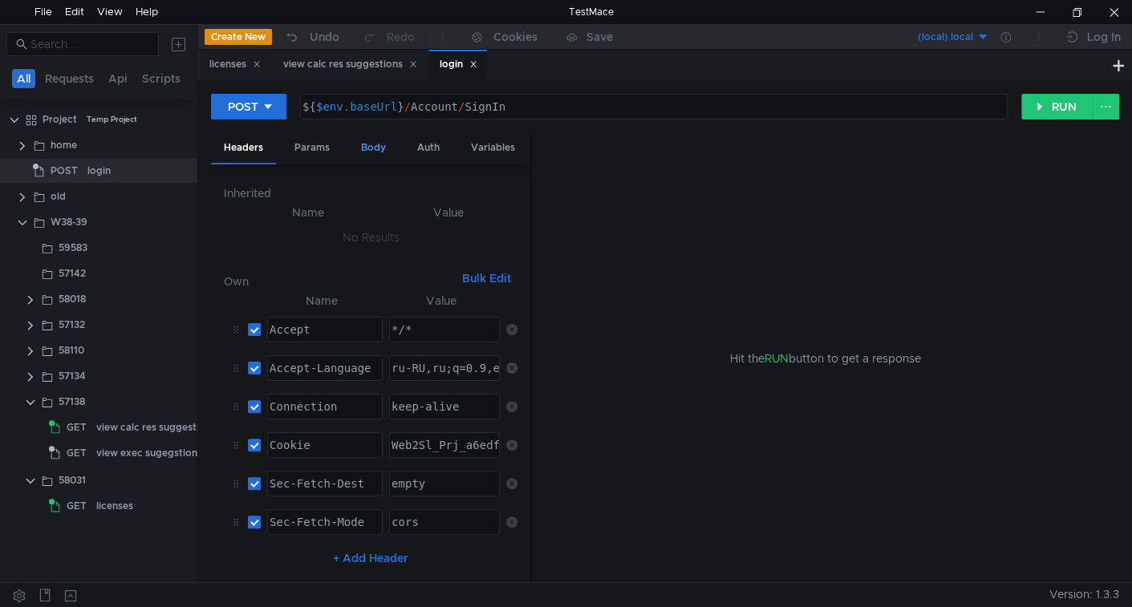
click at [365, 147] on div "Body" at bounding box center [373, 148] width 51 height 30
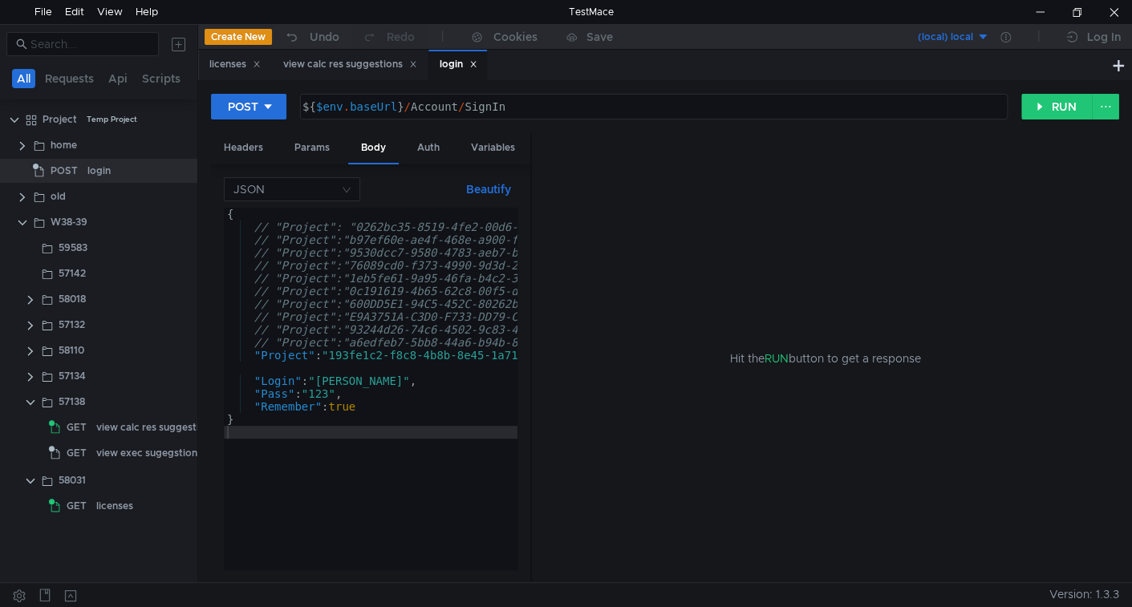
click at [374, 382] on div "{ // "Project": "0262bc35-8519-4fe2-00d6-75f081bc55e3", // uran DEV // "Project…" at bounding box center [581, 399] width 714 height 382
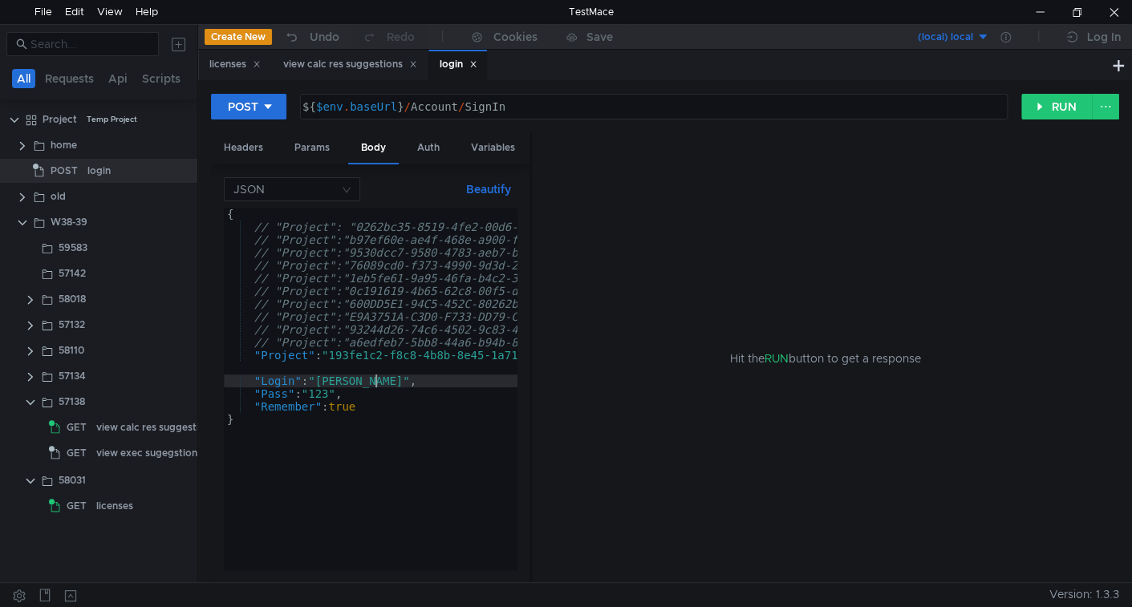
click at [374, 382] on div "{ // "Project": "0262bc35-8519-4fe2-00d6-75f081bc55e3", // uran DEV // "Project…" at bounding box center [581, 399] width 714 height 382
click at [352, 382] on div "{ // "Project": "0262bc35-8519-4fe2-00d6-75f081bc55e3", // uran DEV // "Project…" at bounding box center [581, 399] width 714 height 382
click at [351, 382] on div "{ // "Project": "0262bc35-8519-4fe2-00d6-75f081bc55e3", // uran DEV // "Project…" at bounding box center [581, 399] width 714 height 382
click at [318, 390] on div "{ // "Project": "0262bc35-8519-4fe2-00d6-75f081bc55e3", // uran DEV // "Project…" at bounding box center [581, 399] width 714 height 382
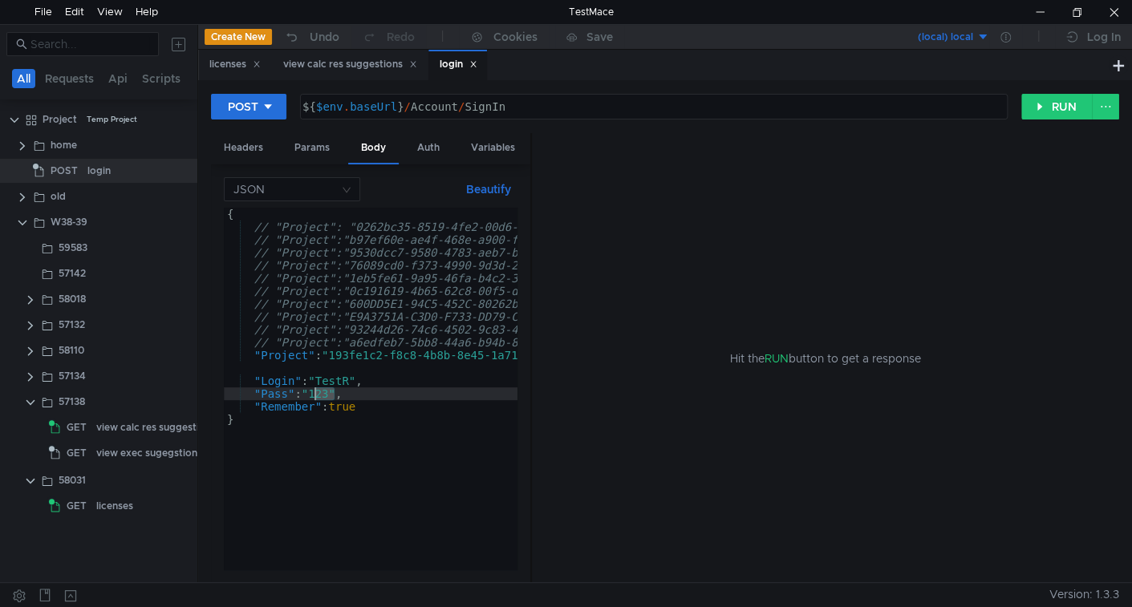
scroll to position [0, 7]
click at [318, 390] on div "{ // "Project": "0262bc35-8519-4fe2-00d6-75f081bc55e3", // uran DEV // "Project…" at bounding box center [581, 399] width 714 height 382
paste textarea "TestR"
type textarea ""Pass": "TestR","
click at [530, 38] on div "Cookies" at bounding box center [515, 36] width 44 height 19
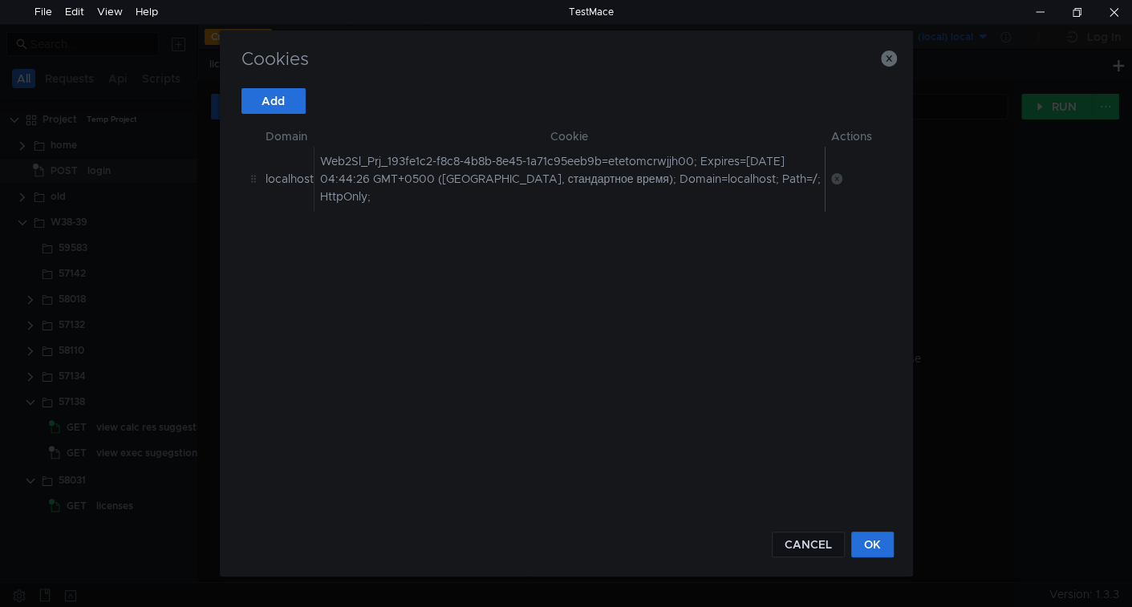
click at [836, 176] on icon at bounding box center [836, 178] width 11 height 11
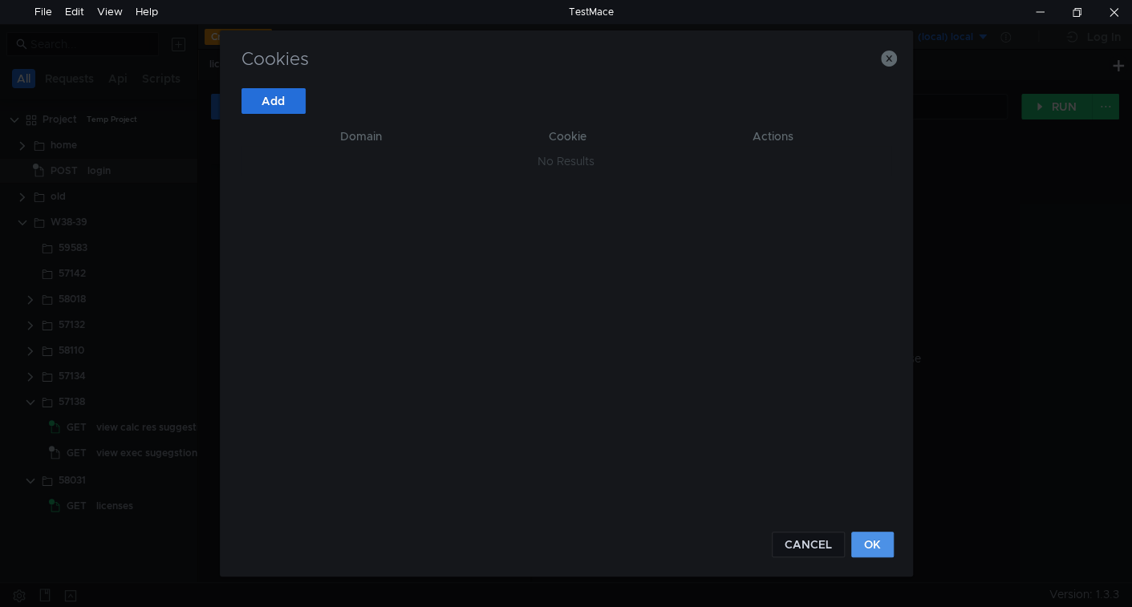
click at [882, 541] on button "OK" at bounding box center [872, 545] width 43 height 26
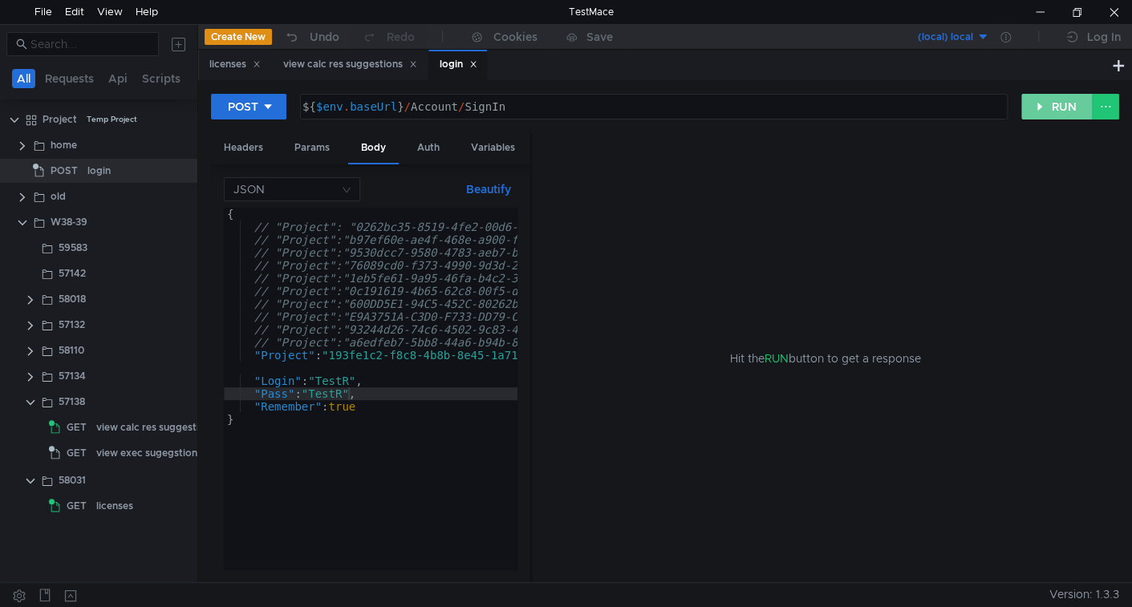
drag, startPoint x: 1059, startPoint y: 103, endPoint x: 801, endPoint y: 350, distance: 356.8
click at [1058, 106] on button "RUN" at bounding box center [1056, 107] width 71 height 26
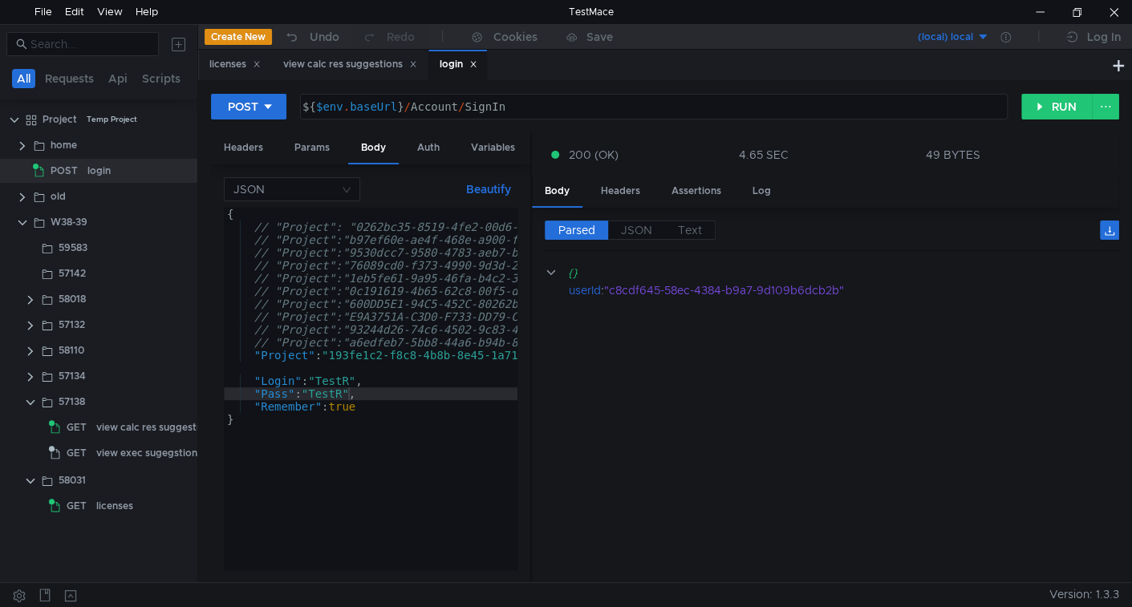
click at [477, 69] on div "login" at bounding box center [459, 64] width 38 height 17
click at [477, 65] on icon at bounding box center [473, 64] width 8 height 8
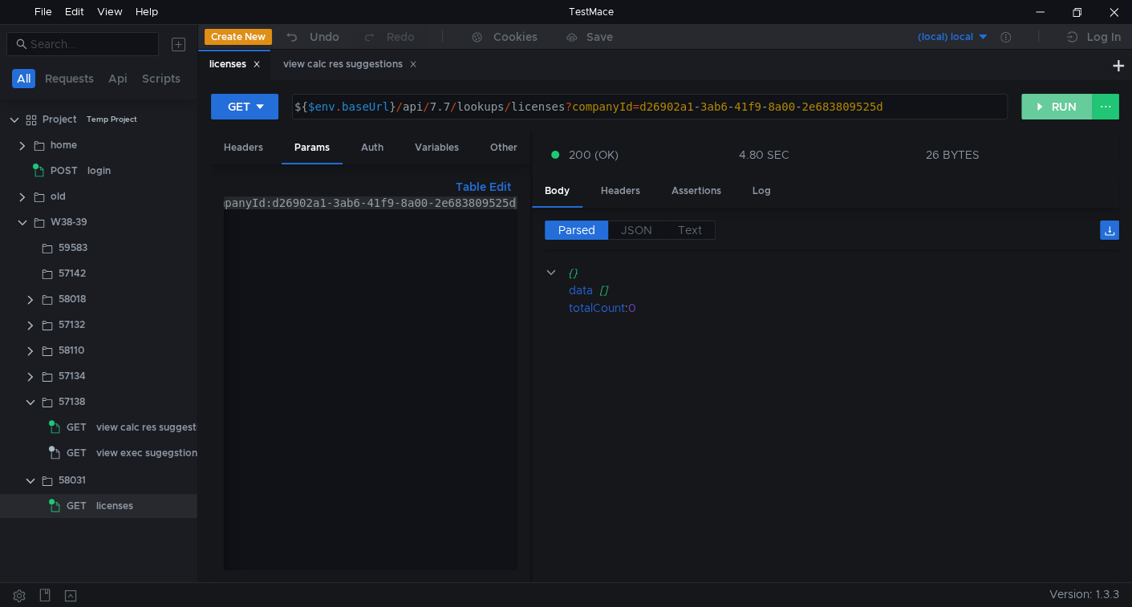
click at [1038, 101] on button "RUN" at bounding box center [1056, 107] width 71 height 26
drag, startPoint x: 1063, startPoint y: 111, endPoint x: 973, endPoint y: 174, distance: 110.1
click at [1062, 112] on button "RUN" at bounding box center [1056, 107] width 71 height 26
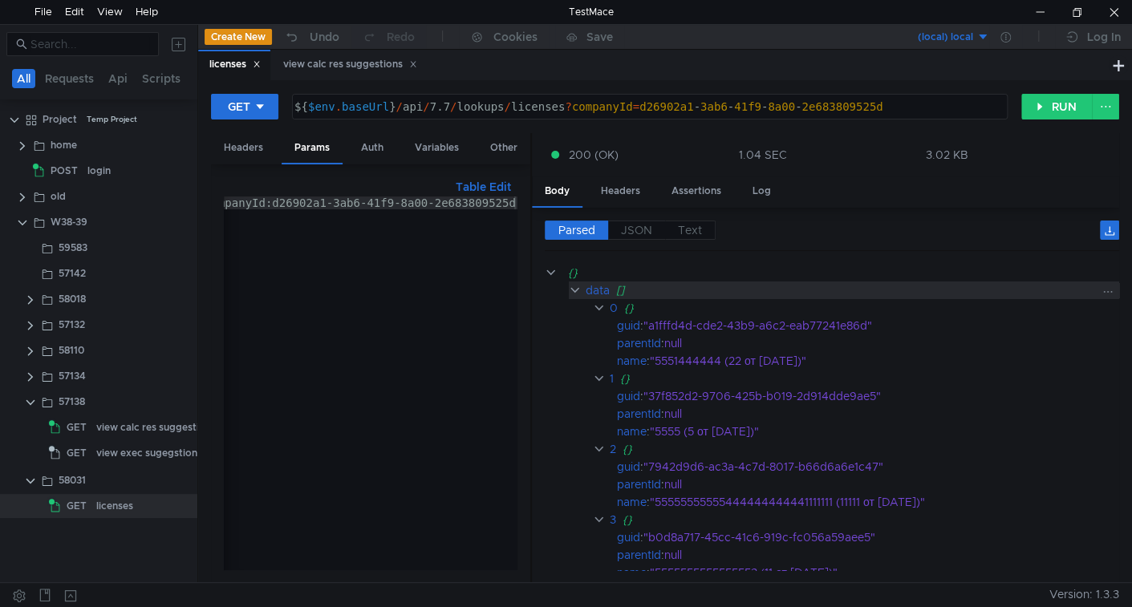
click at [572, 292] on clr-icon at bounding box center [575, 290] width 13 height 13
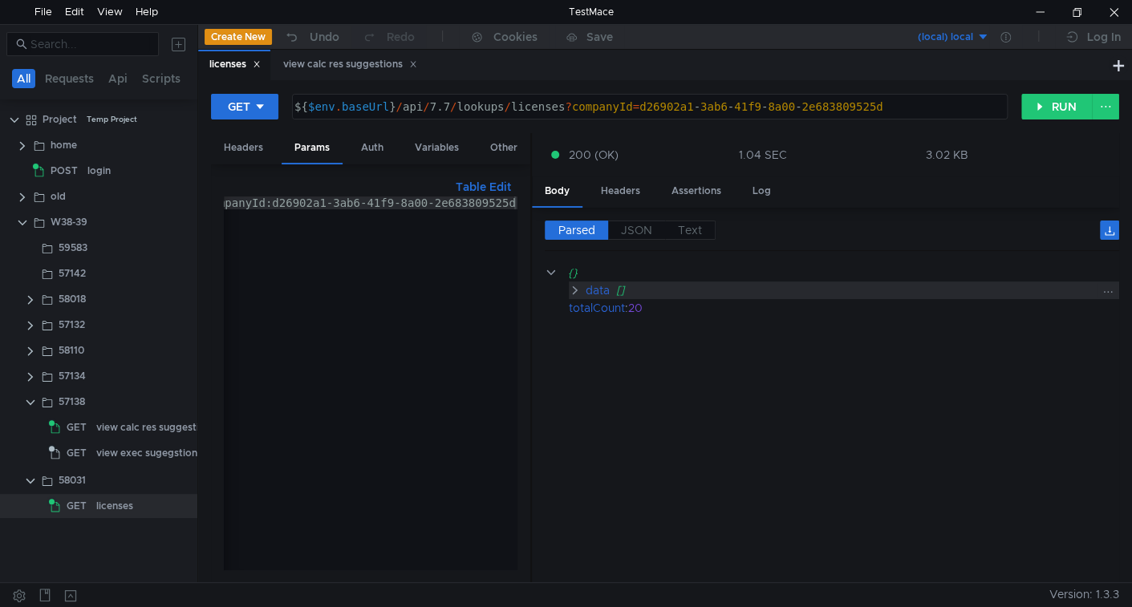
click at [572, 292] on clr-icon at bounding box center [575, 290] width 13 height 13
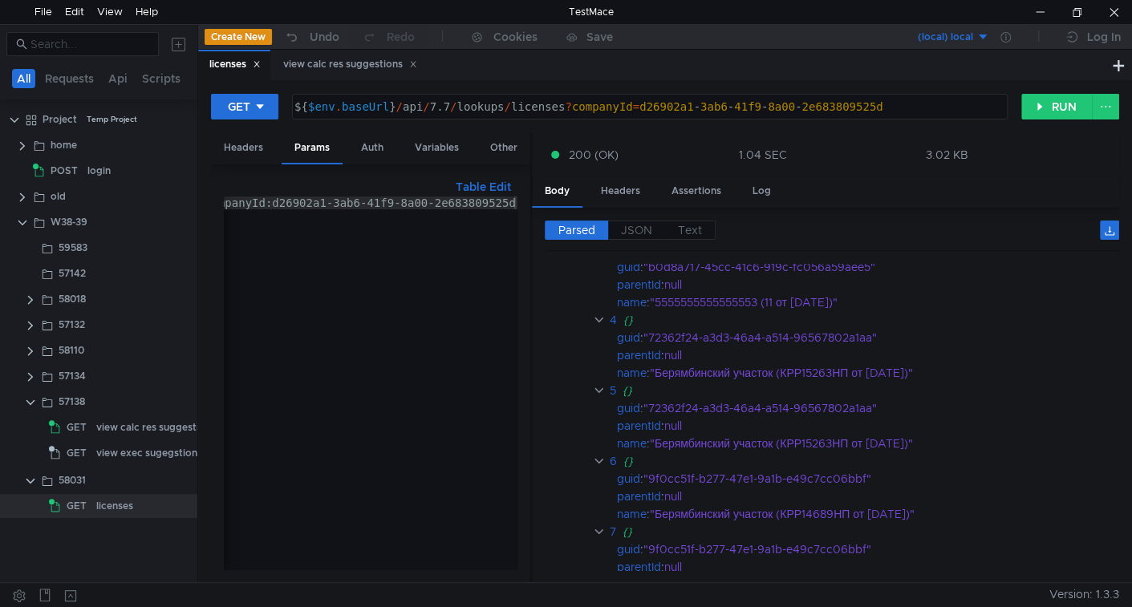
scroll to position [277, 0]
click at [1071, 97] on button "RUN" at bounding box center [1056, 107] width 71 height 26
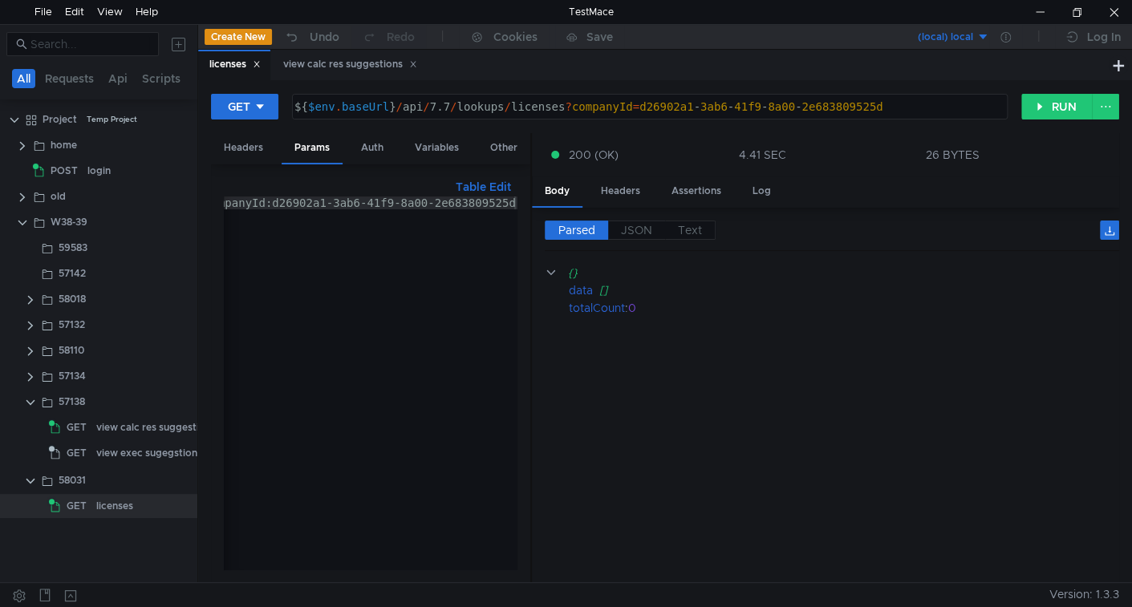
scroll to position [0, 0]
click at [1039, 104] on button "RUN" at bounding box center [1056, 107] width 71 height 26
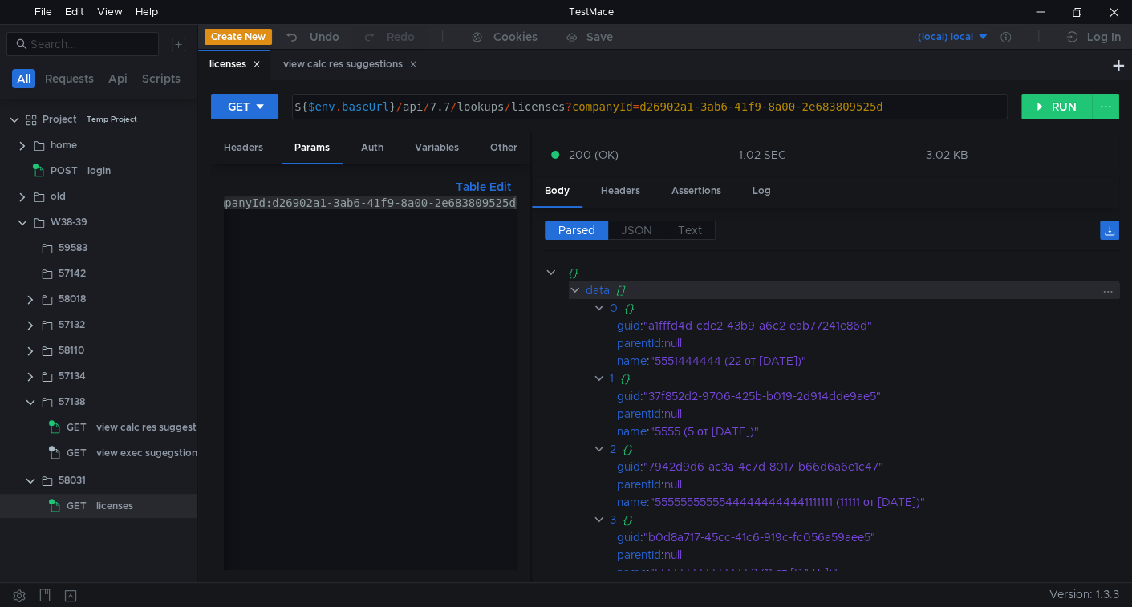
click at [576, 288] on clr-icon at bounding box center [575, 290] width 13 height 13
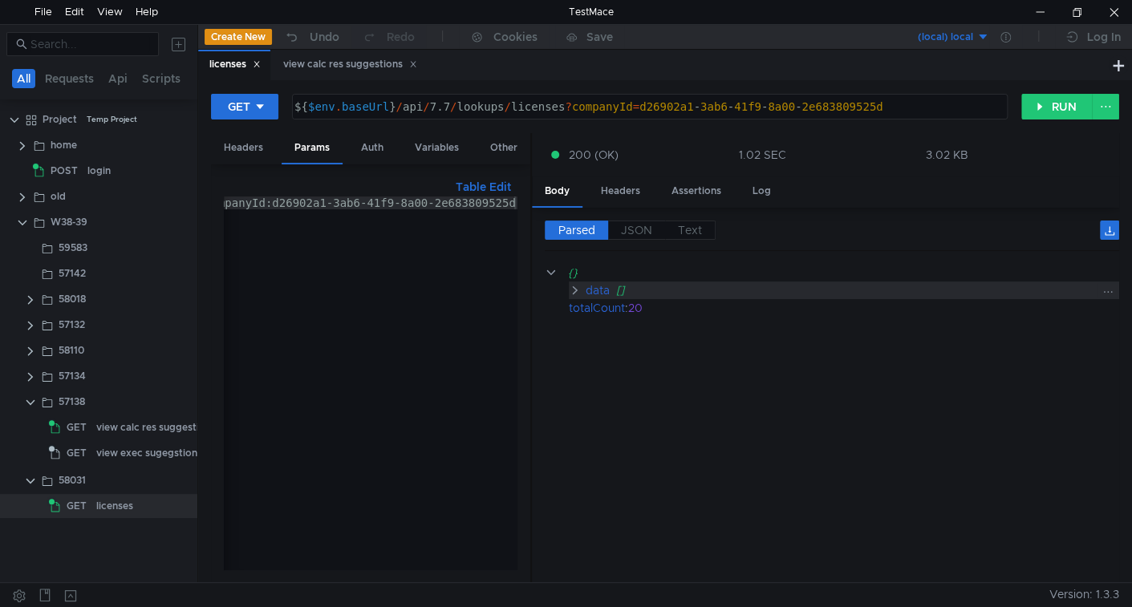
click at [576, 288] on clr-icon at bounding box center [575, 290] width 13 height 13
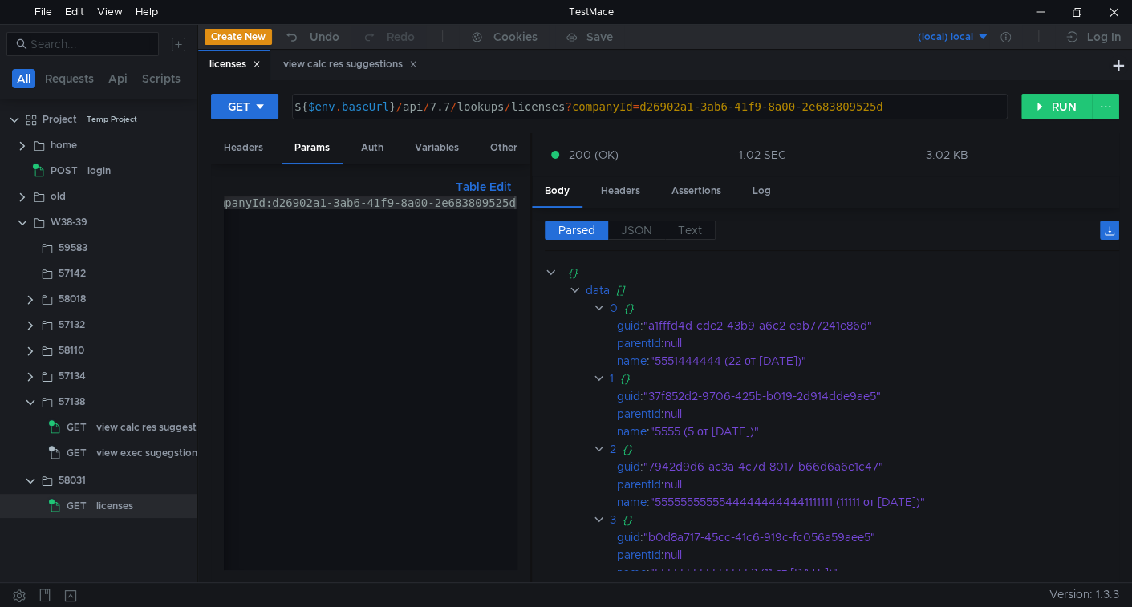
click at [641, 238] on label "JSON" at bounding box center [636, 230] width 57 height 19
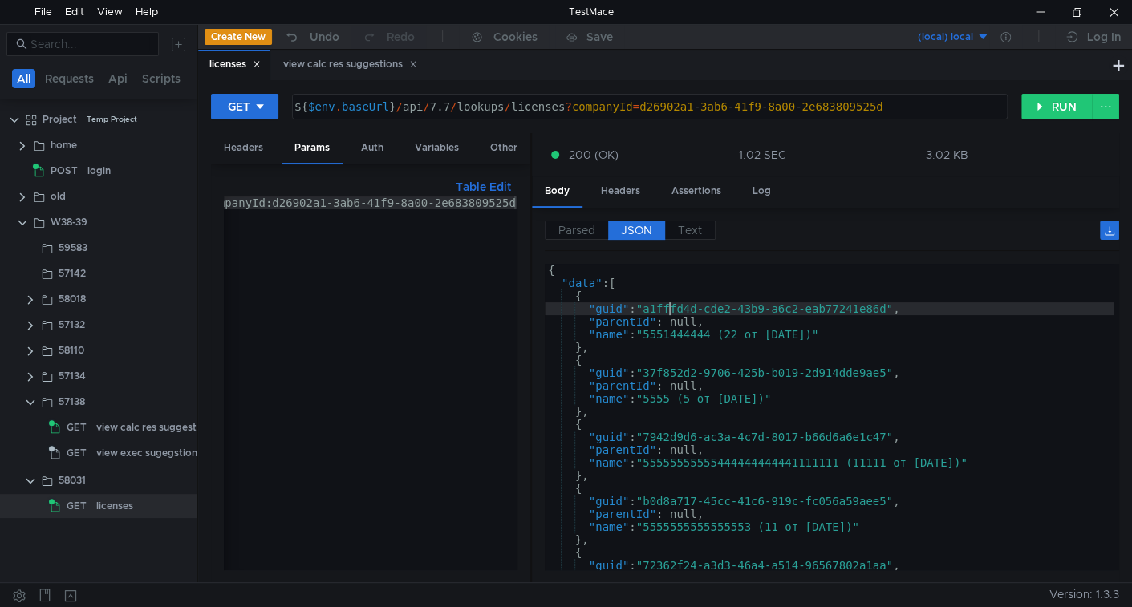
click at [670, 309] on div "{ "data" : [ { "guid" : "a1fffd4d-cde2-43b9-a6c2-eab77241e86d" , "parentId" : n…" at bounding box center [829, 430] width 569 height 332
drag, startPoint x: 670, startPoint y: 309, endPoint x: 874, endPoint y: 305, distance: 204.6
click at [874, 305] on div "{ "data" : [ { "guid" : "a1fffd4d-cde2-43b9-a6c2-eab77241e86d" , "parentId" : n…" at bounding box center [829, 430] width 569 height 332
click at [671, 438] on div "{ "data" : [ { "guid" : "a1fffd4d-cde2-43b9-a6c2-eab77241e86d" , "parentId" : n…" at bounding box center [829, 430] width 569 height 332
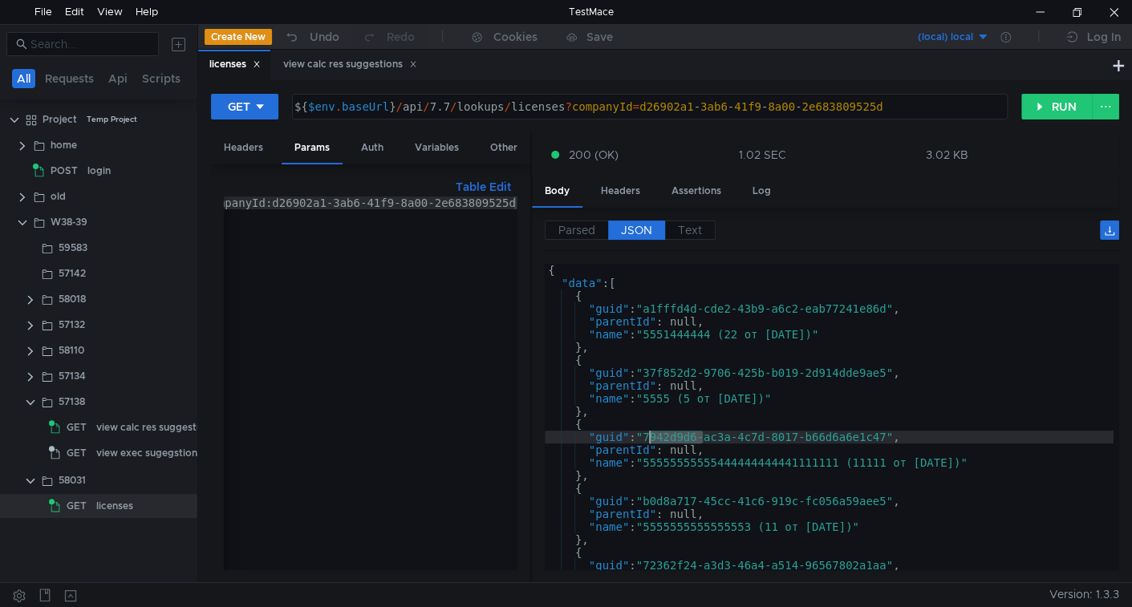
click at [671, 438] on div "{ "data" : [ { "guid" : "a1fffd4d-cde2-43b9-a6c2-eab77241e86d" , "parentId" : n…" at bounding box center [829, 430] width 569 height 332
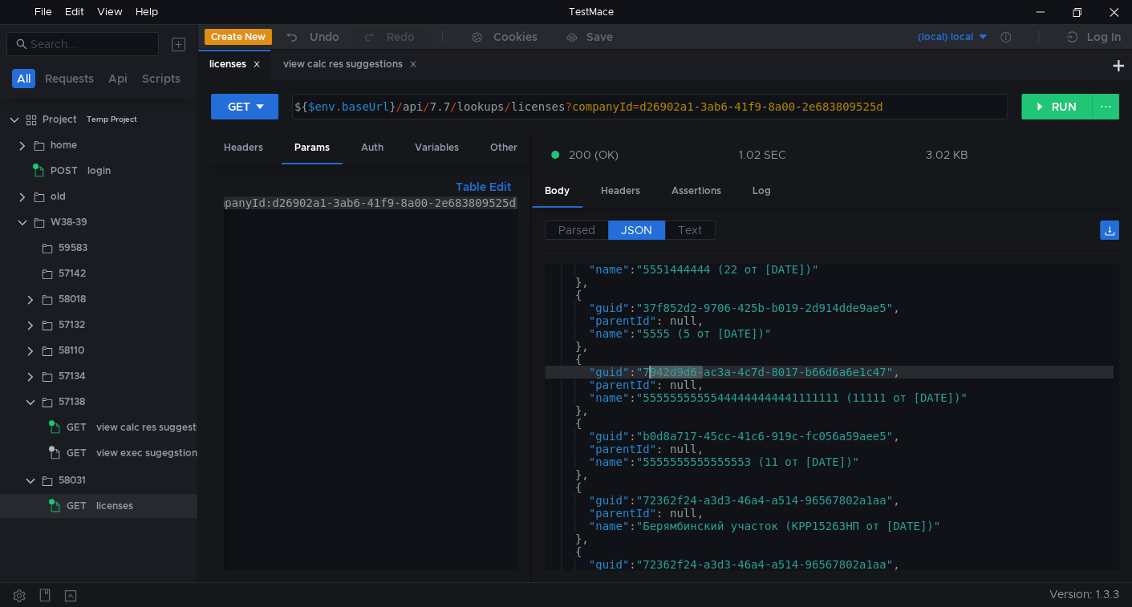
scroll to position [130, 0]
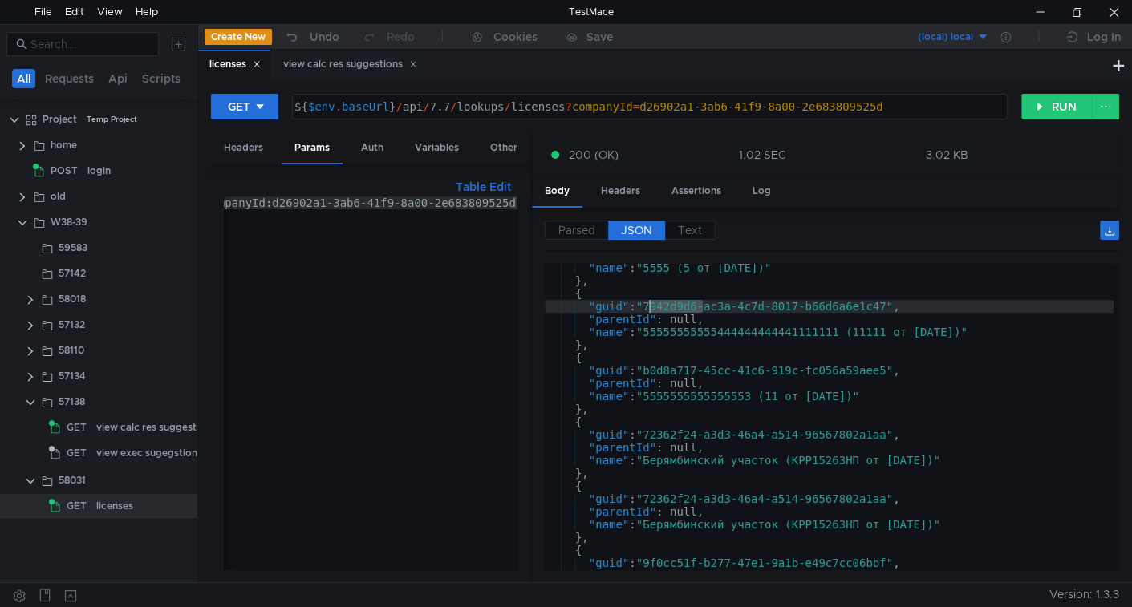
click at [687, 433] on div ""name" : "5555 (5 от [DATE])" } , { "guid" : "7942d9d6-ac3a-4c7d-8017-b66d6a6e1…" at bounding box center [829, 427] width 569 height 332
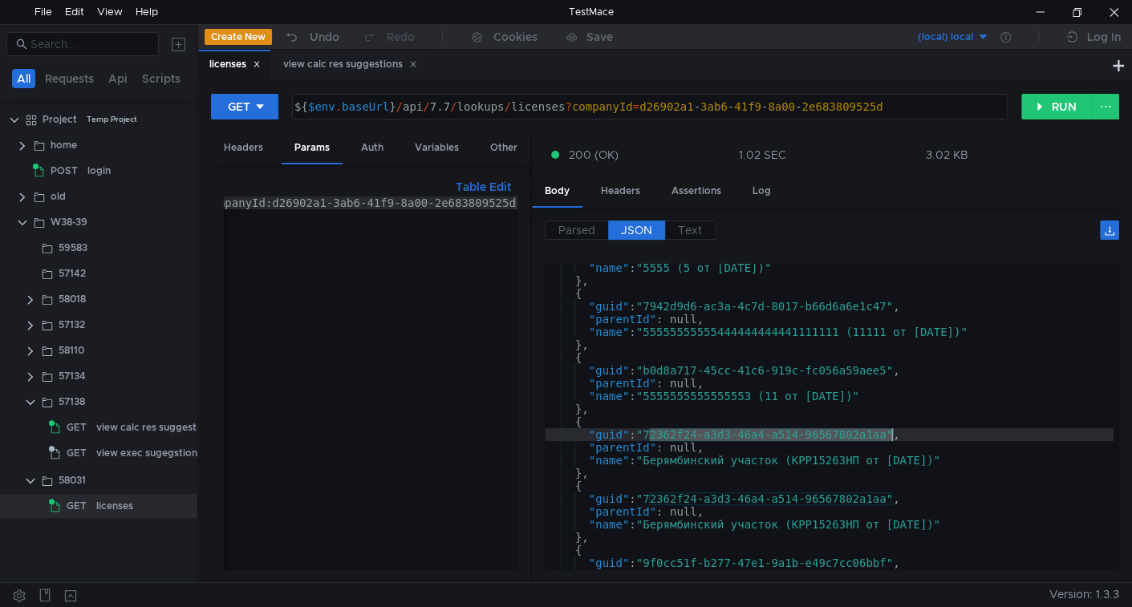
drag, startPoint x: 687, startPoint y: 433, endPoint x: 873, endPoint y: 435, distance: 186.1
click at [873, 435] on div ""name" : "5555 (5 от [DATE])" } , { "guid" : "7942d9d6-ac3a-4c7d-8017-b66d6a6e1…" at bounding box center [829, 427] width 569 height 332
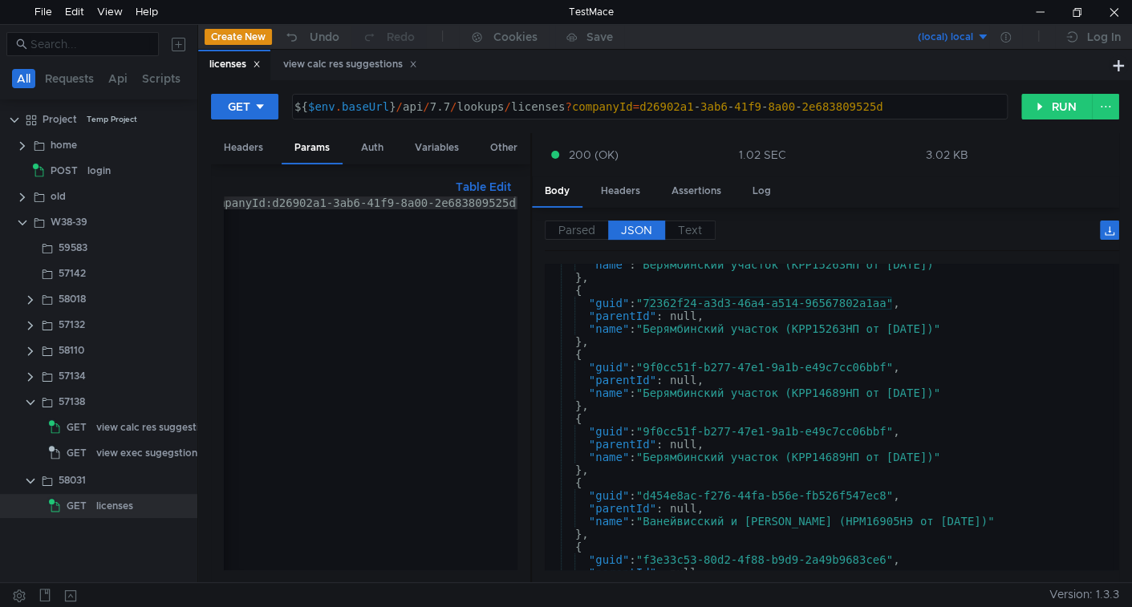
scroll to position [326, 0]
click at [683, 369] on div ""name" : "Берямбинский участок (КРР15263НП от [DATE])" } , { "guid" : "72362f24…" at bounding box center [829, 424] width 569 height 332
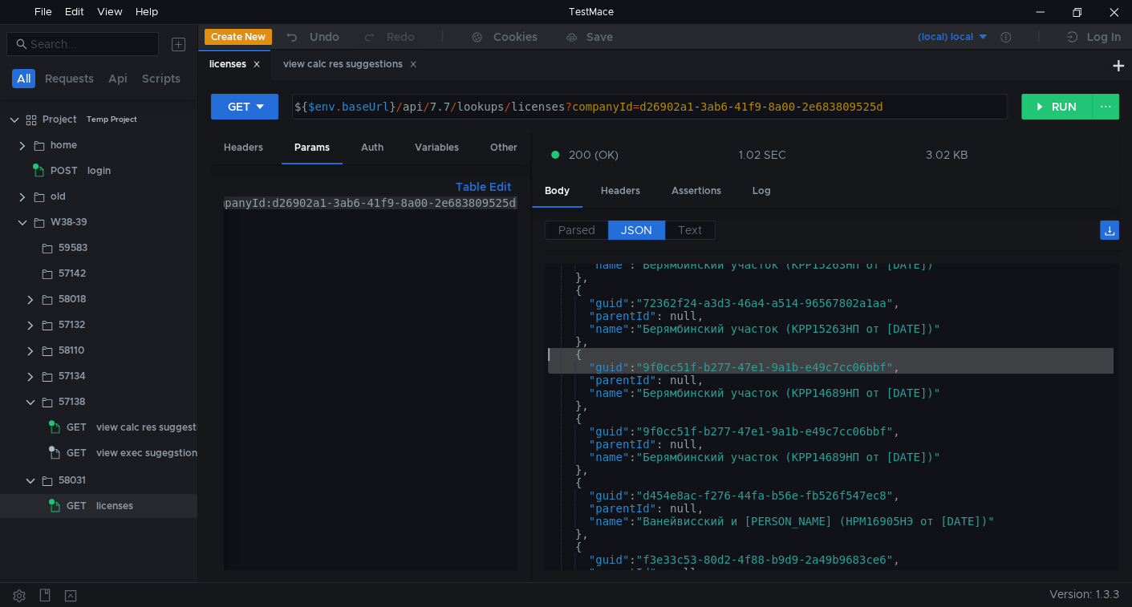
drag, startPoint x: 683, startPoint y: 369, endPoint x: 734, endPoint y: 358, distance: 52.4
click at [734, 358] on div ""name" : "Берямбинский участок (КРР15263НП от [DATE])" } , { "guid" : "72362f24…" at bounding box center [829, 424] width 569 height 332
click at [734, 358] on div ""name" : "Берямбинский участок (КРР15263НП от [DATE])" } , { "guid" : "72362f24…" at bounding box center [829, 417] width 569 height 306
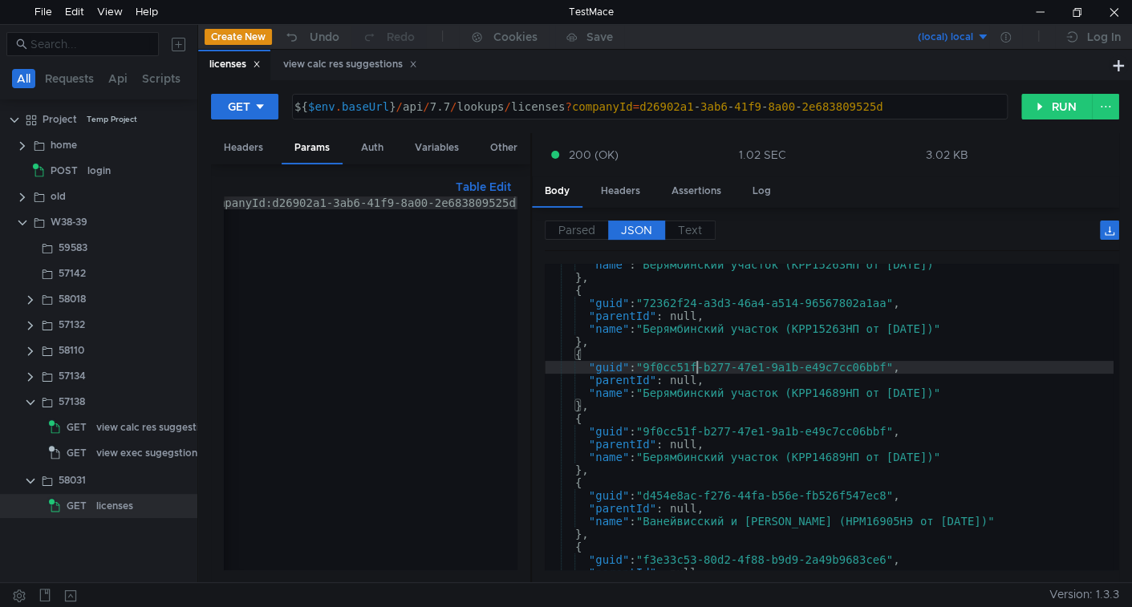
click at [696, 367] on div ""name" : "Берямбинский участок (КРР15263НП от [DATE])" } , { "guid" : "72362f24…" at bounding box center [829, 424] width 569 height 332
drag, startPoint x: 696, startPoint y: 366, endPoint x: 841, endPoint y: 367, distance: 144.4
click at [841, 367] on div ""name" : "Берямбинский участок (КРР15263НП от [DATE])" } , { "guid" : "72362f24…" at bounding box center [829, 424] width 569 height 332
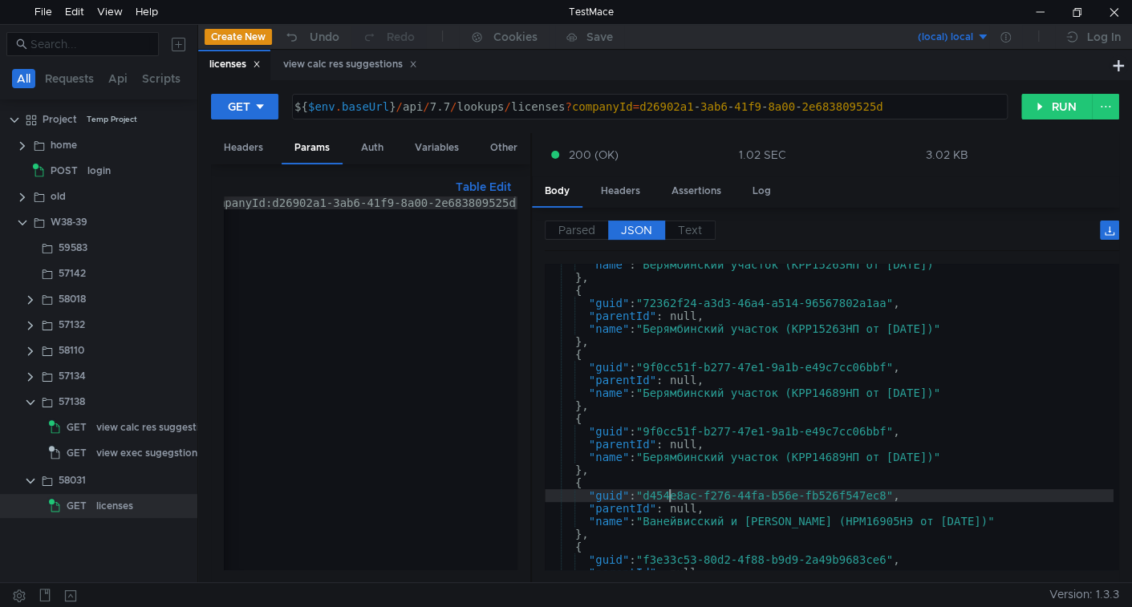
click at [669, 488] on div ""name" : "Берямбинский участок (КРР15263НП от [DATE])" } , { "guid" : "72362f24…" at bounding box center [829, 424] width 569 height 332
type textarea ""guid": "d454e8ac-f276-44fa-b56e-fb526f547ec8","
drag, startPoint x: 669, startPoint y: 488, endPoint x: 884, endPoint y: 495, distance: 215.0
click at [884, 495] on div ""name" : "Берямбинский участок (КРР15263НП от [DATE])" } , { "guid" : "72362f24…" at bounding box center [829, 424] width 569 height 332
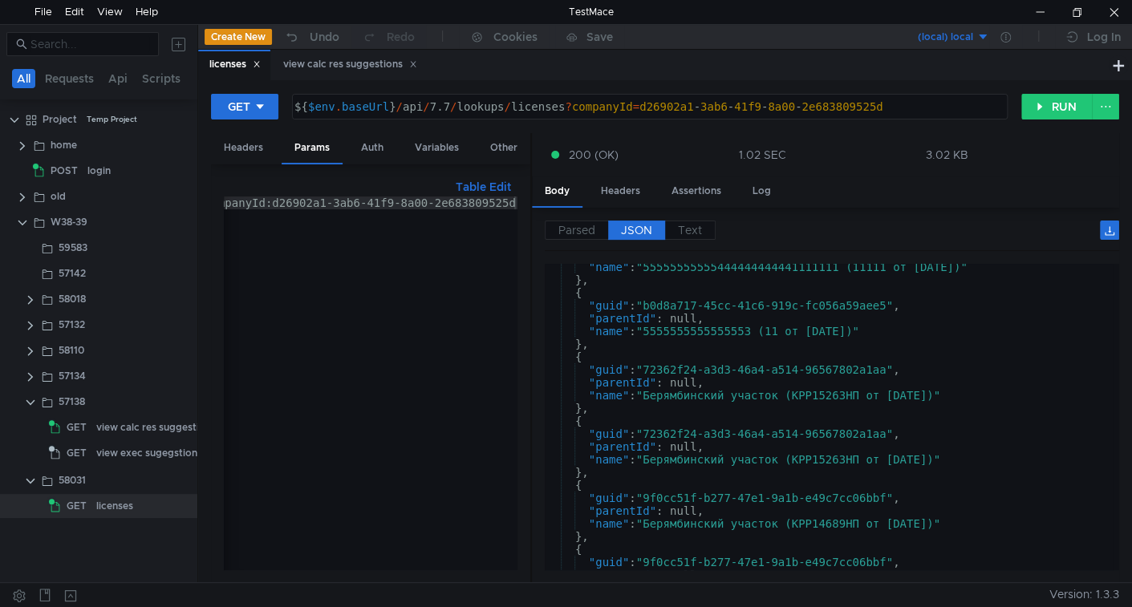
scroll to position [0, 0]
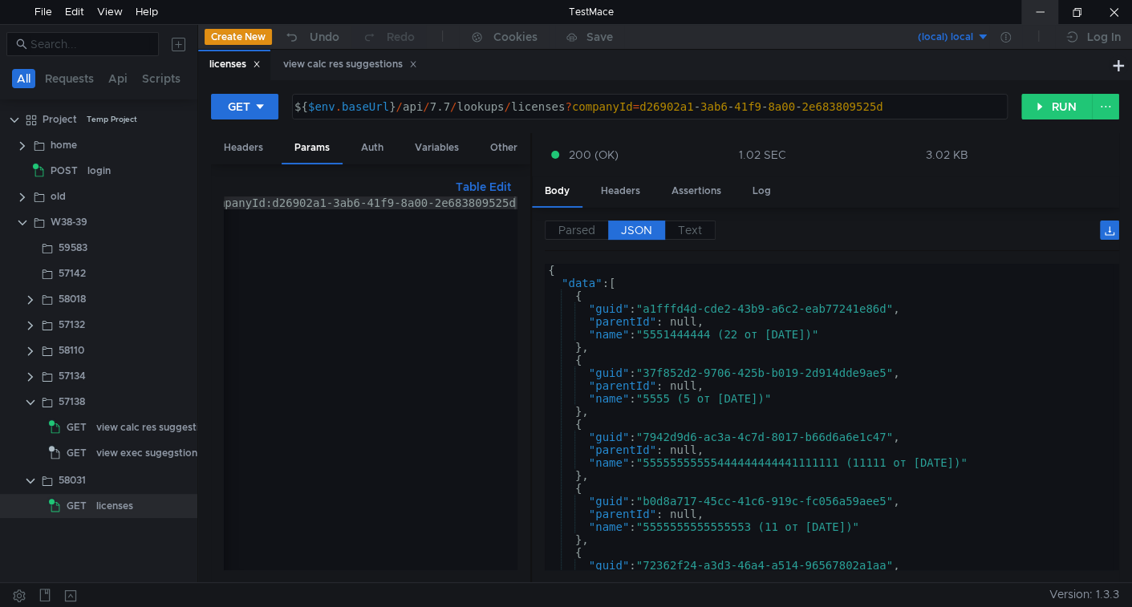
click at [1030, 13] on div at bounding box center [1039, 12] width 37 height 24
